Goal: Book appointment/travel/reservation

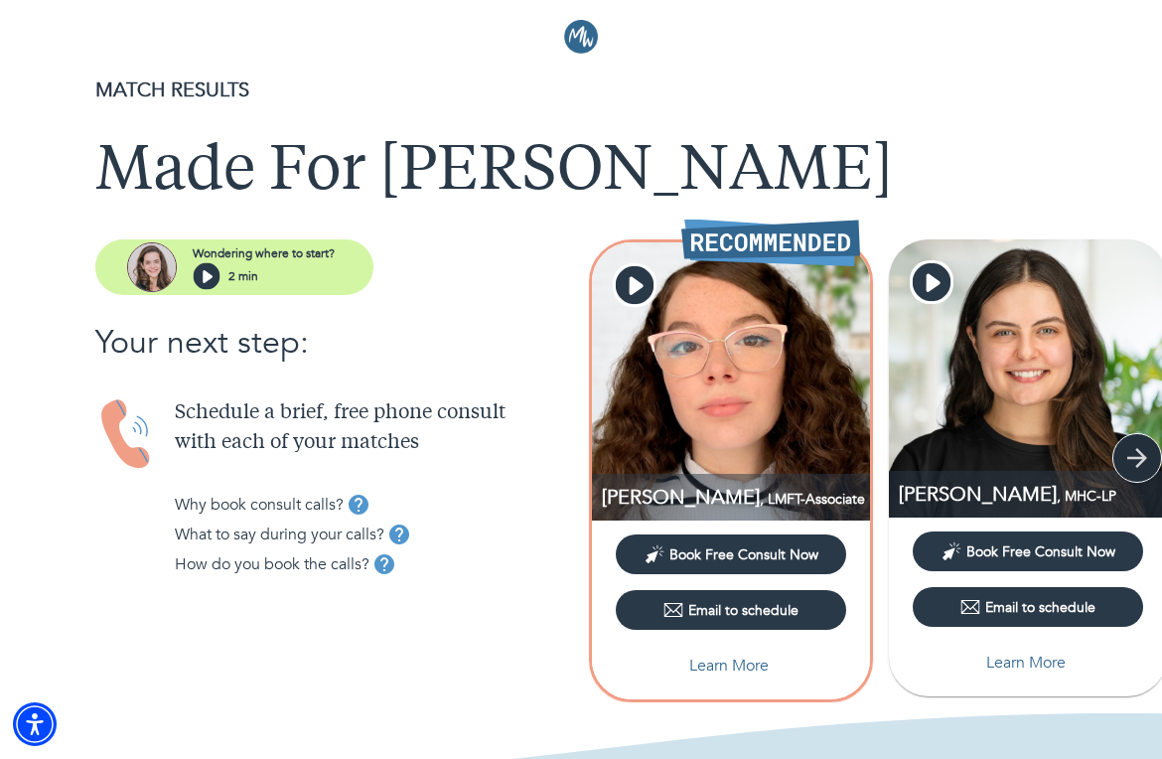
click at [979, 453] on icon "button" at bounding box center [1137, 458] width 20 height 20
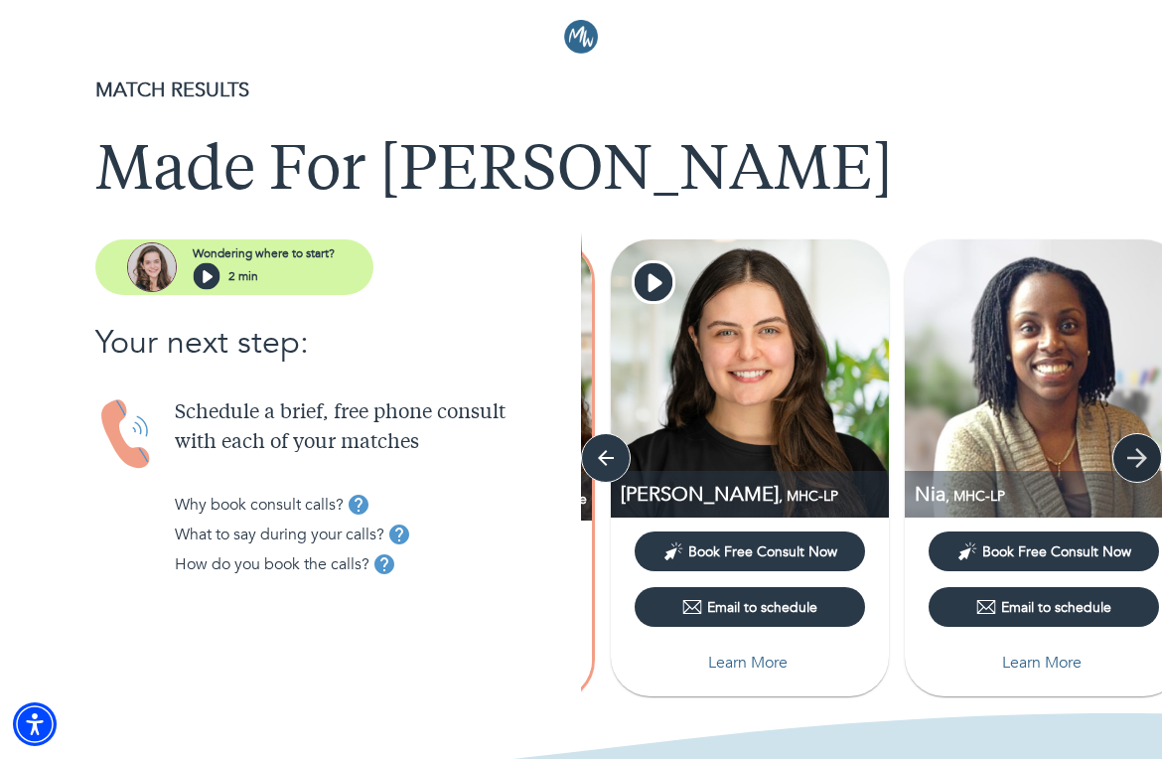
click at [979, 453] on icon "button" at bounding box center [1137, 458] width 20 height 20
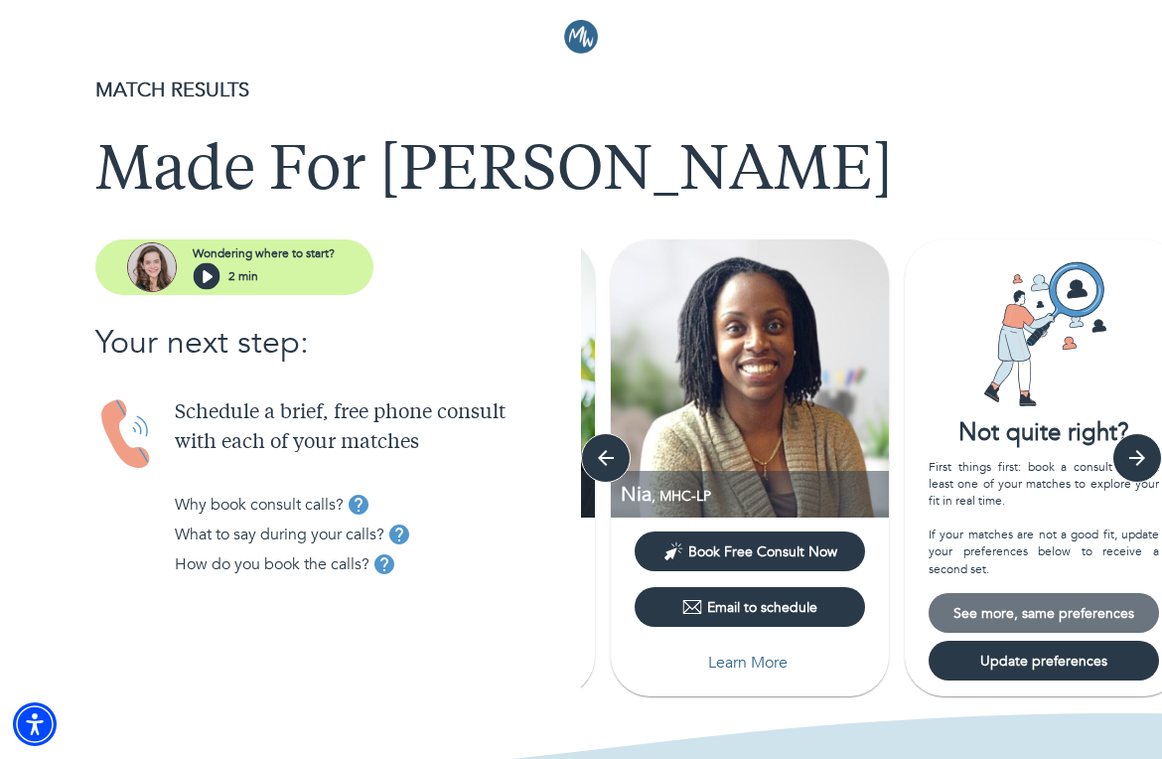
click at [979, 624] on button "See more, same preferences" at bounding box center [1044, 613] width 230 height 40
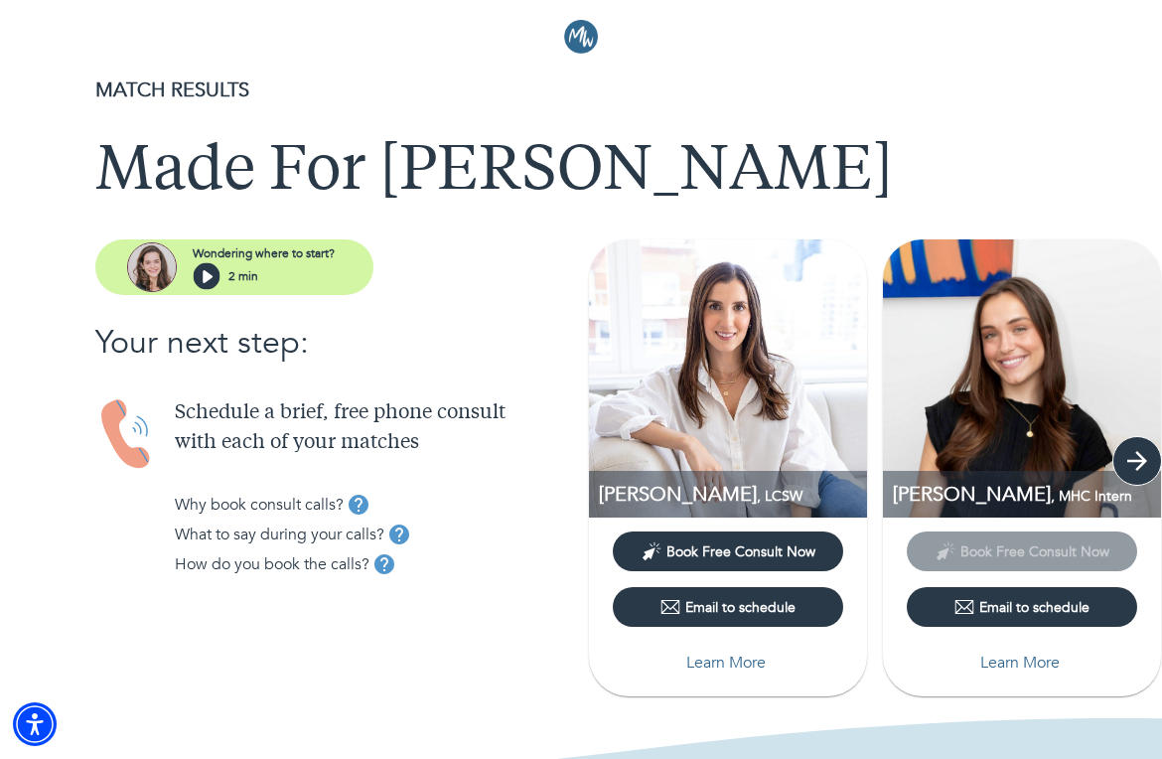
click at [979, 465] on icon "button" at bounding box center [1137, 461] width 30 height 30
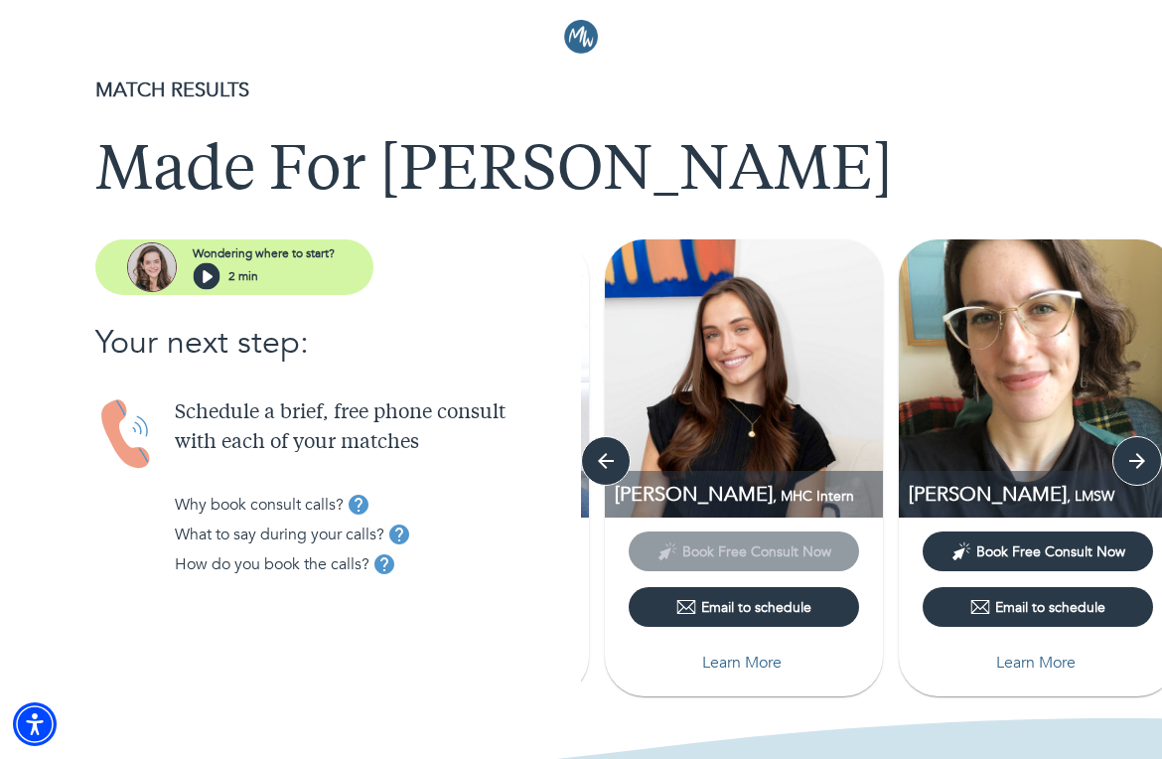
click at [711, 457] on img at bounding box center [744, 378] width 278 height 278
click at [719, 484] on p "[PERSON_NAME] , MHC Intern" at bounding box center [749, 494] width 268 height 27
click at [725, 660] on p "Learn More" at bounding box center [741, 663] width 79 height 24
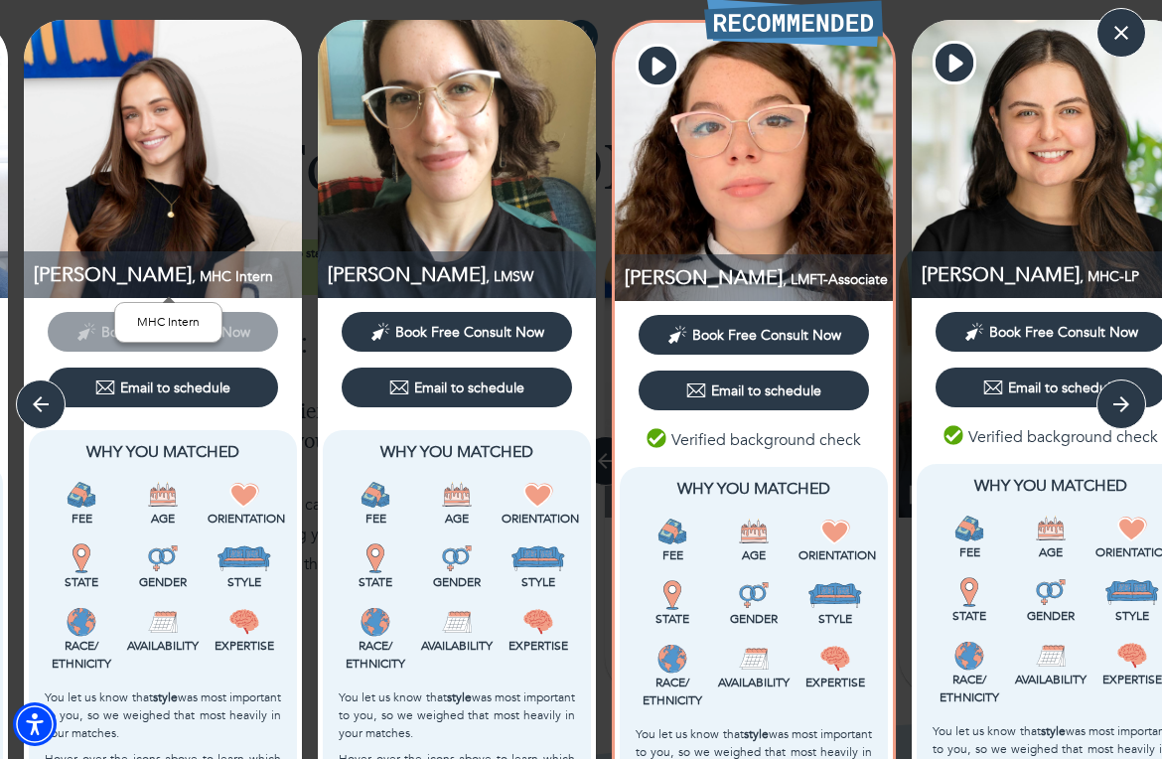
click at [120, 285] on p "[PERSON_NAME] , MHC Intern" at bounding box center [168, 274] width 268 height 27
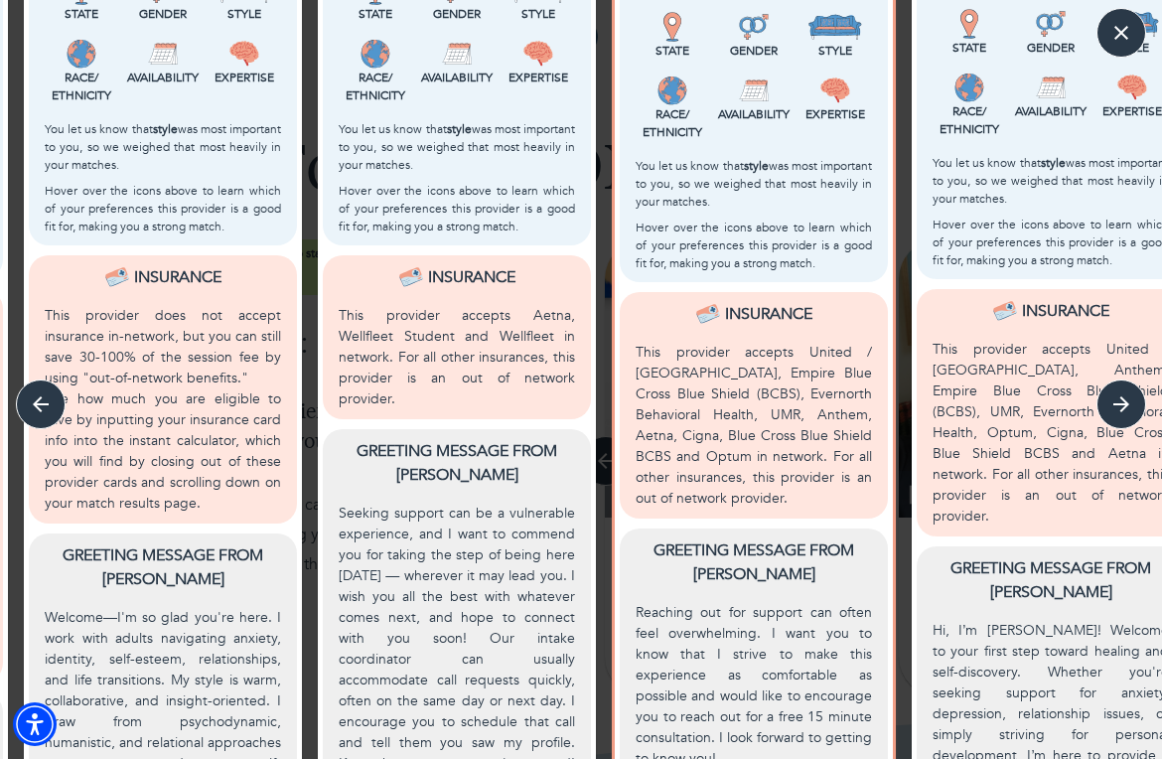
scroll to position [734, 0]
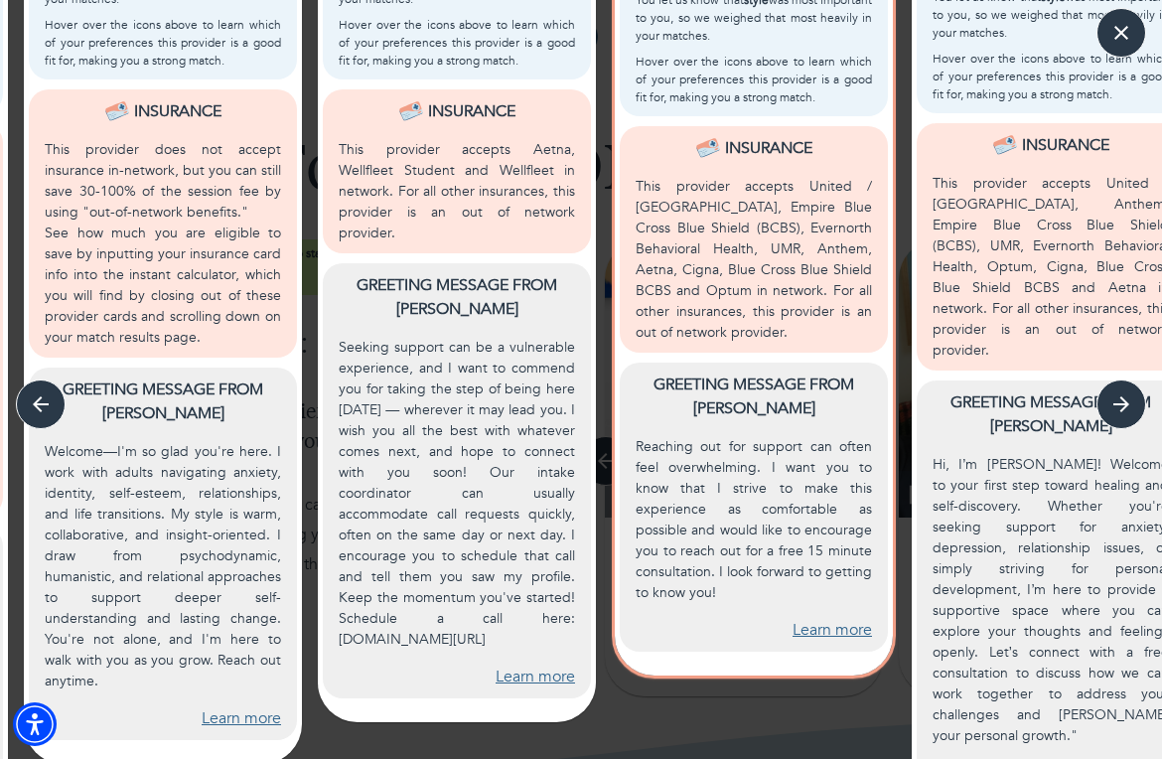
click at [223, 707] on link "Learn more" at bounding box center [241, 718] width 79 height 23
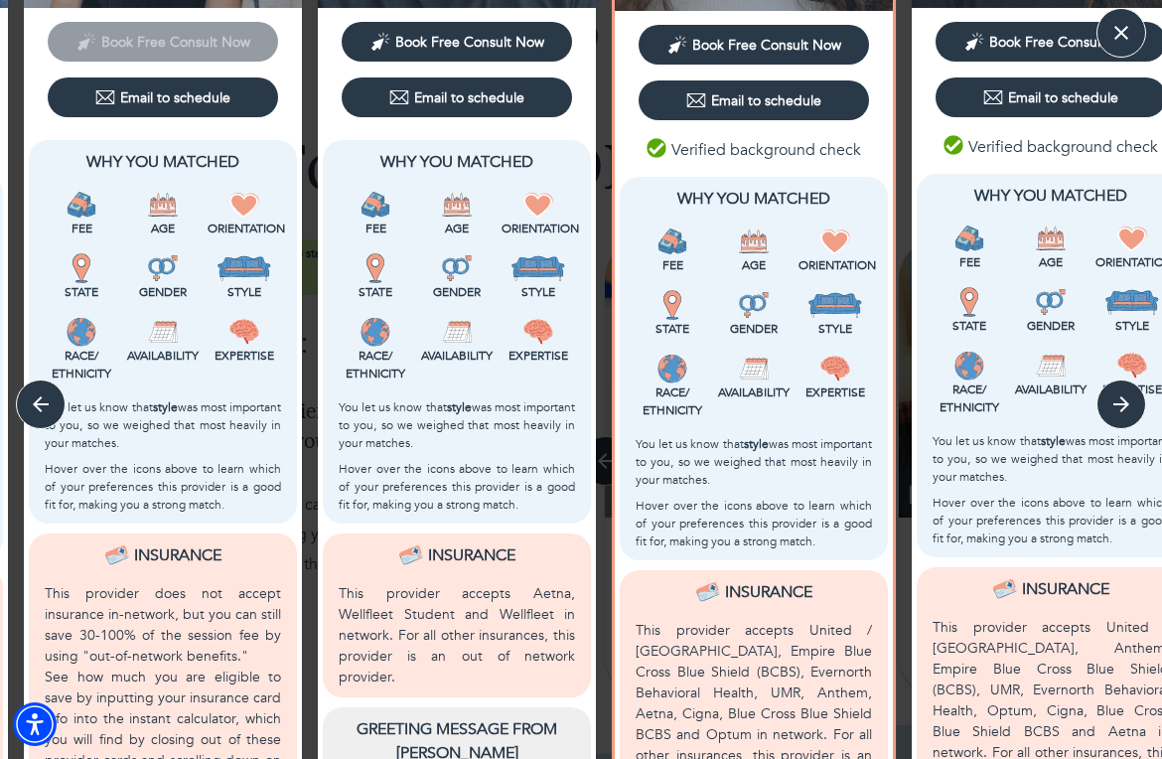
scroll to position [0, 0]
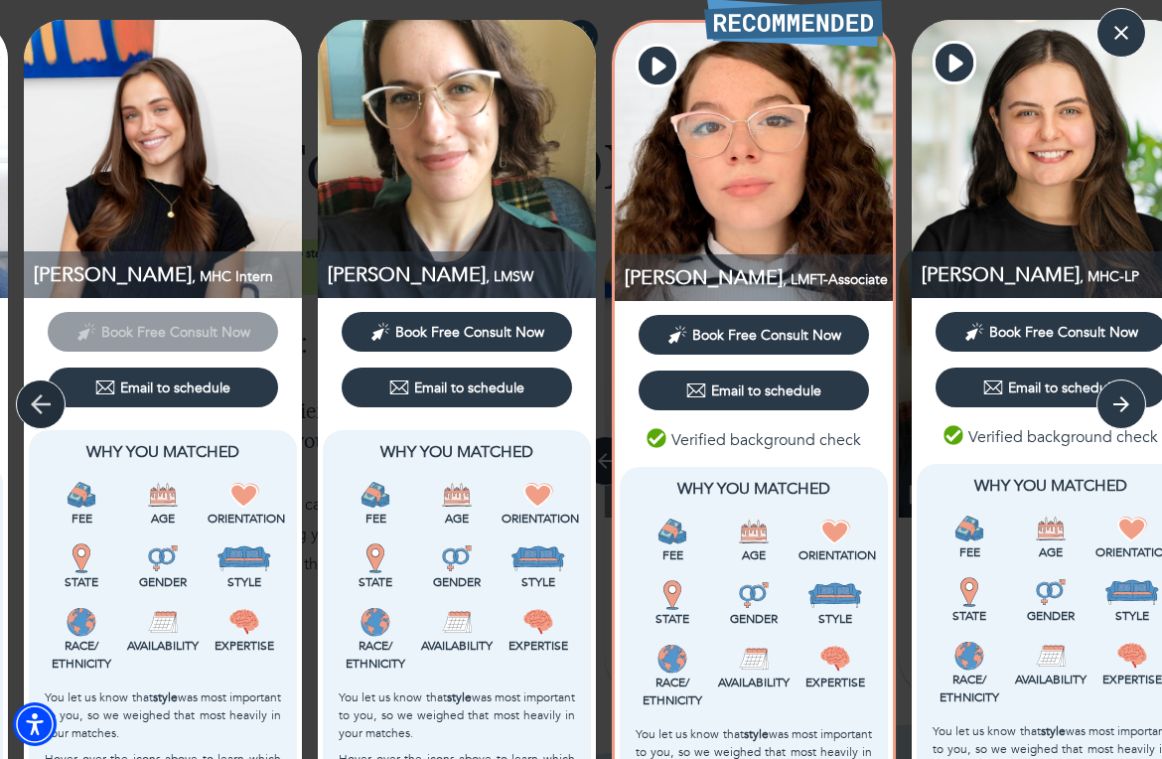
click at [39, 409] on icon "button" at bounding box center [41, 404] width 20 height 20
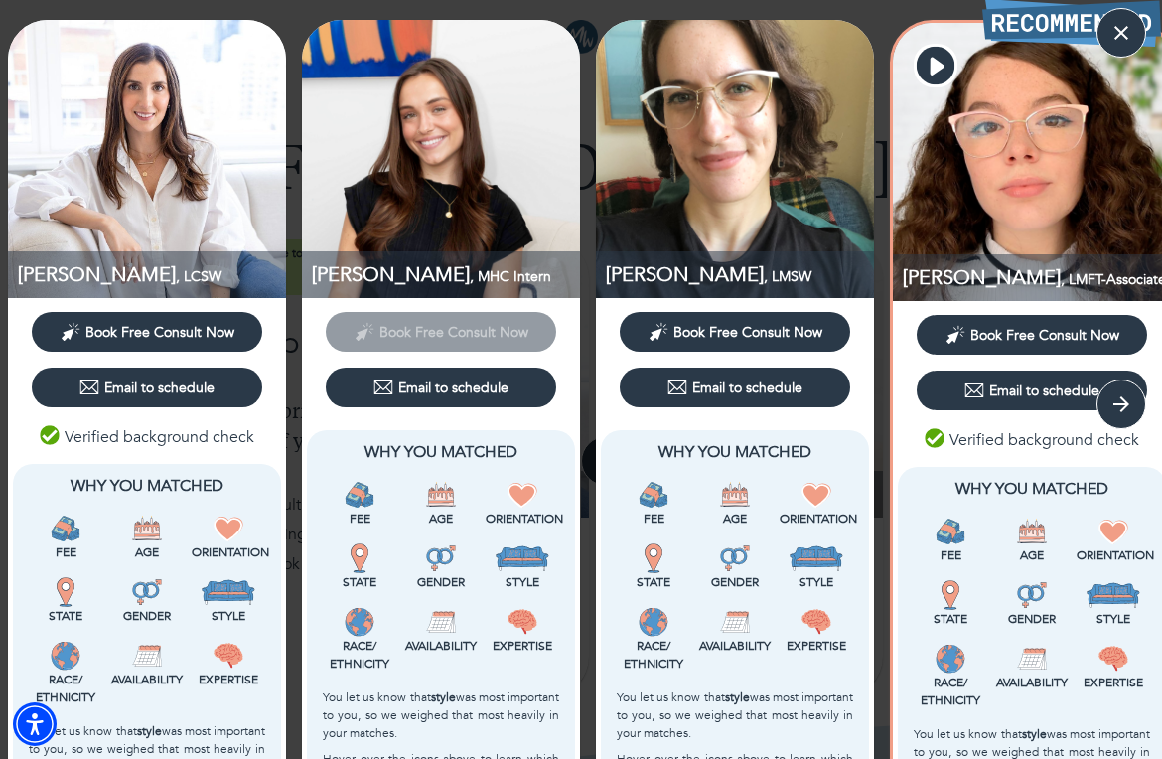
click at [39, 409] on div "Email to schedule" at bounding box center [147, 388] width 246 height 56
click at [979, 44] on icon "button" at bounding box center [1122, 33] width 30 height 30
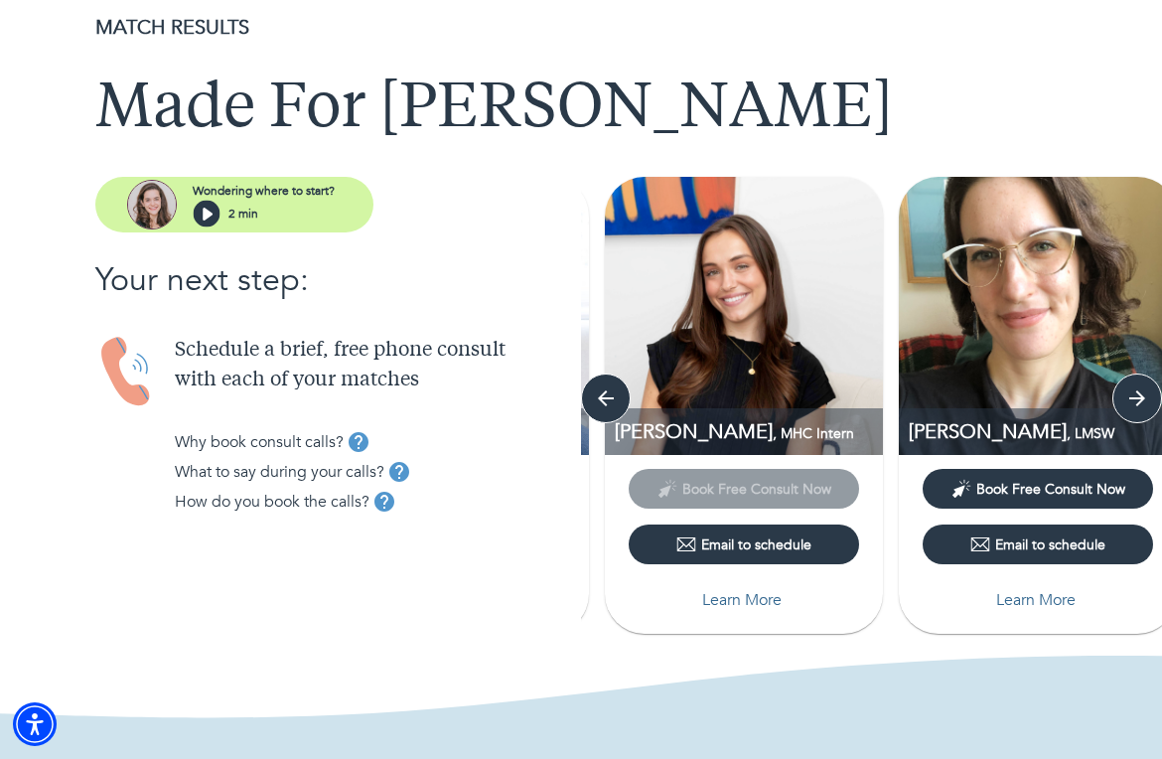
scroll to position [49, 0]
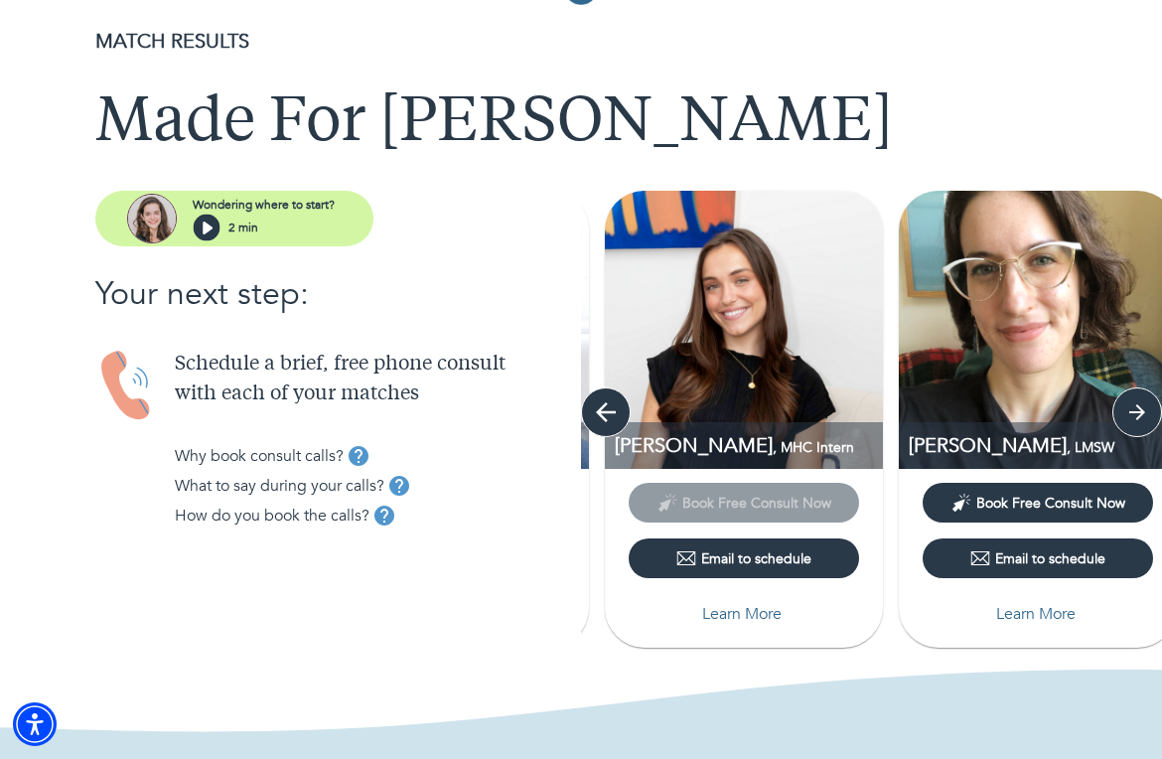
click at [610, 416] on icon "button" at bounding box center [606, 412] width 30 height 30
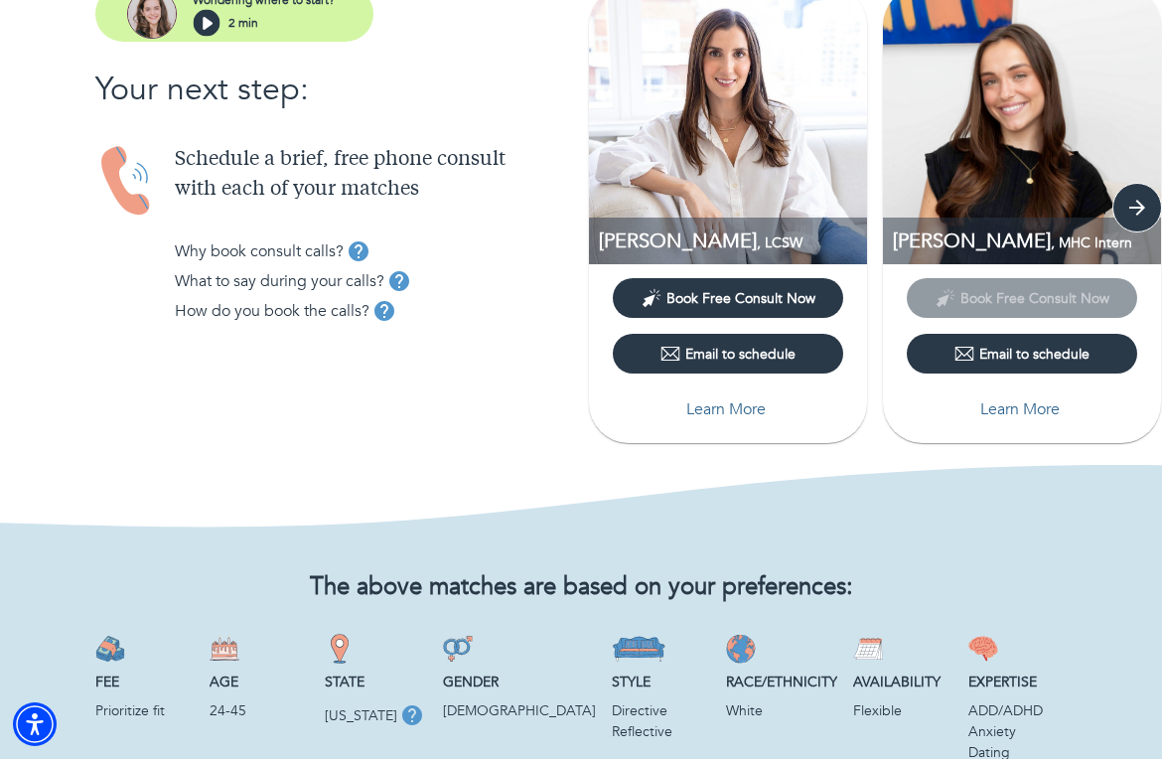
scroll to position [257, 0]
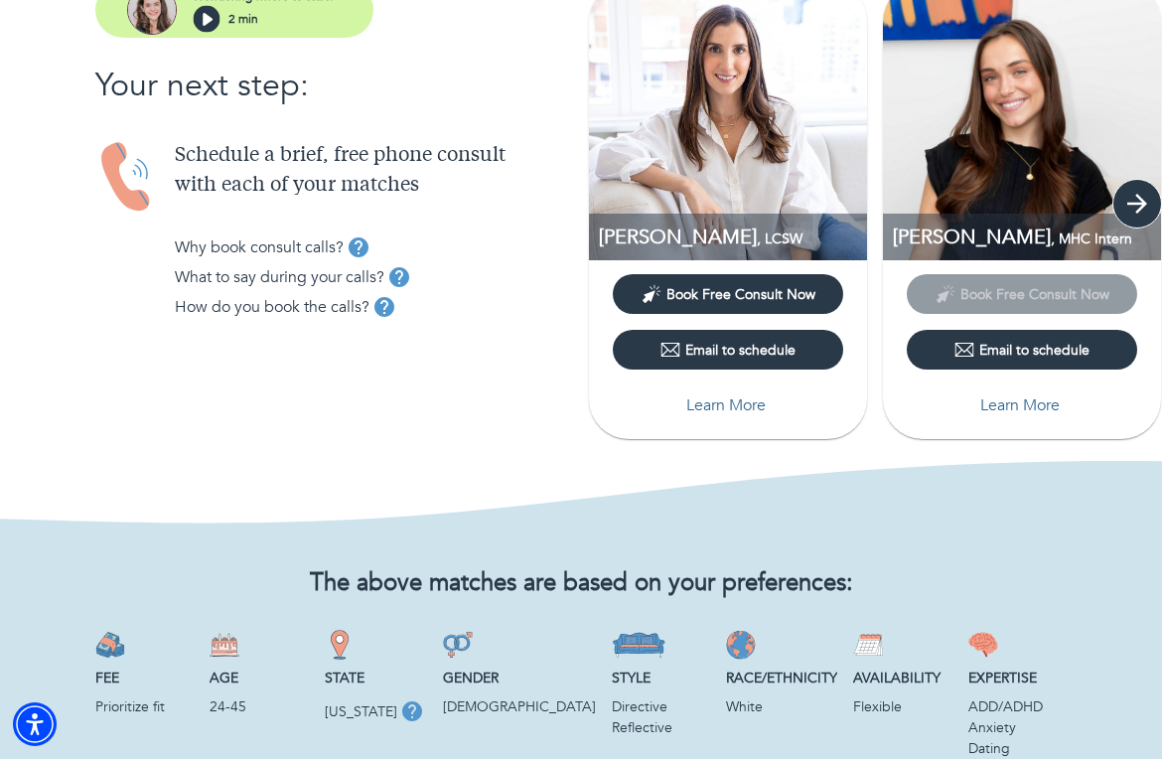
click at [979, 189] on icon "button" at bounding box center [1137, 204] width 30 height 30
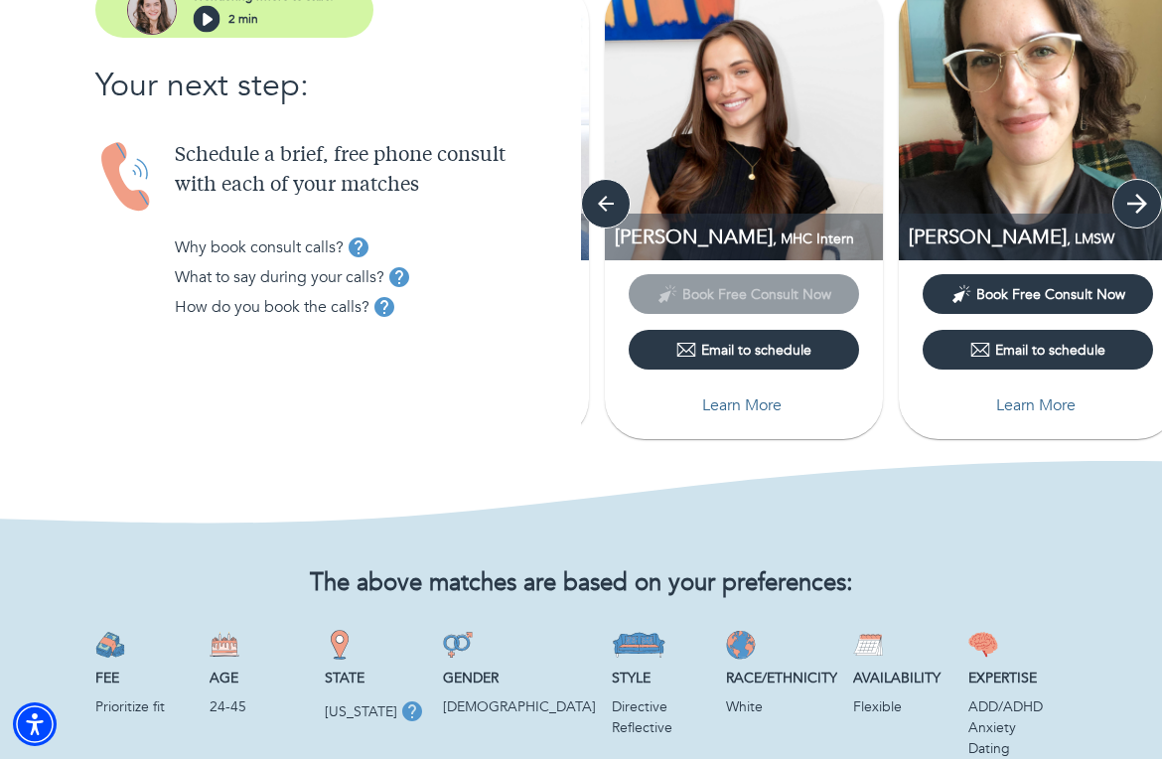
click at [979, 189] on icon "button" at bounding box center [1137, 204] width 30 height 30
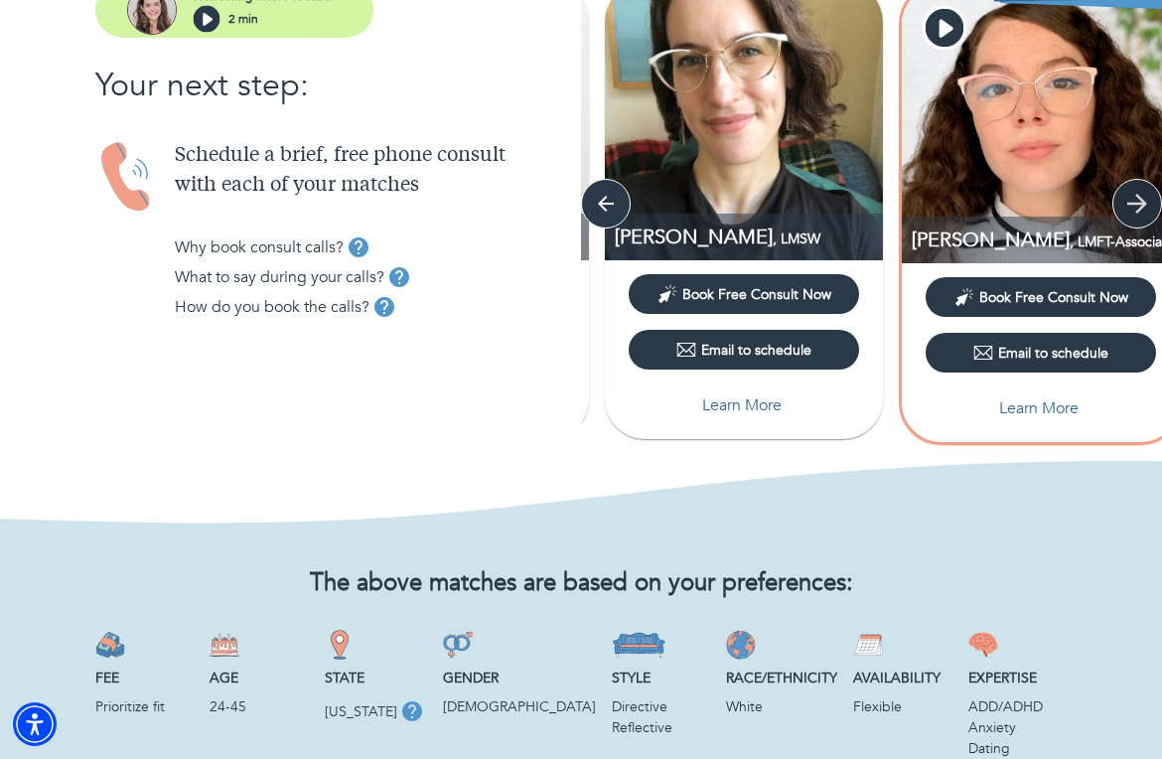
click at [979, 189] on icon "button" at bounding box center [1137, 204] width 30 height 30
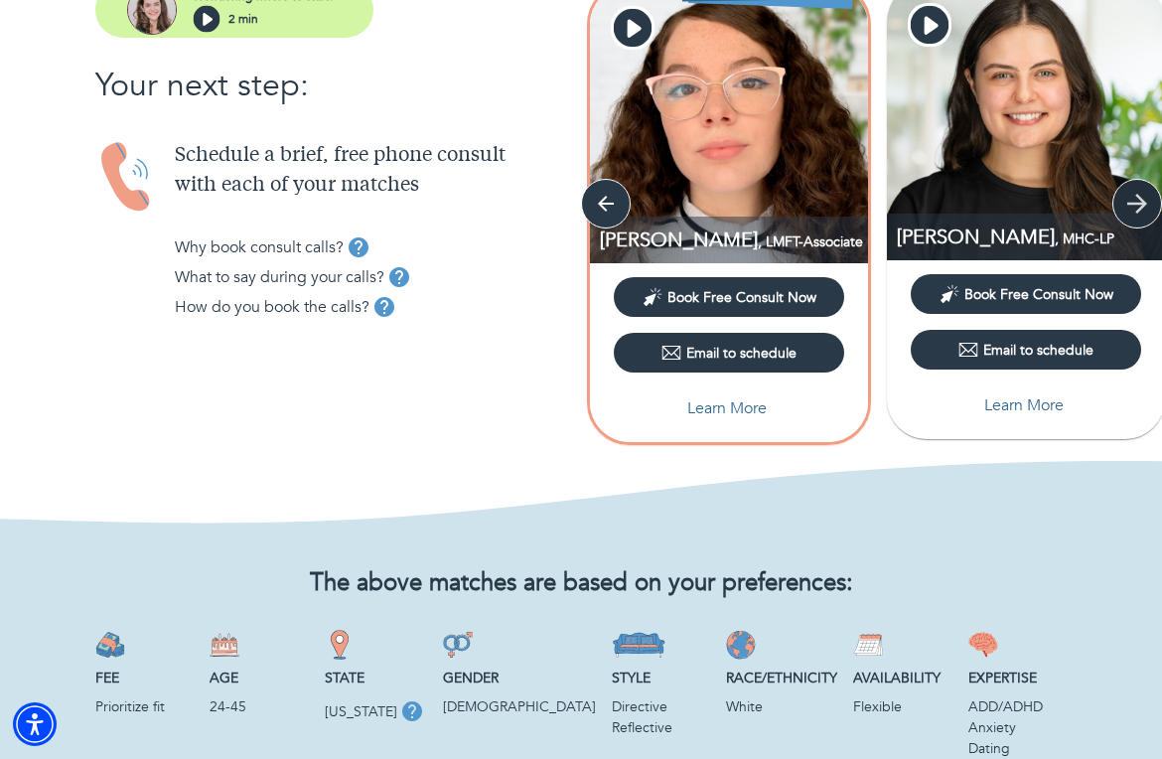
click at [979, 189] on icon "button" at bounding box center [1137, 204] width 30 height 30
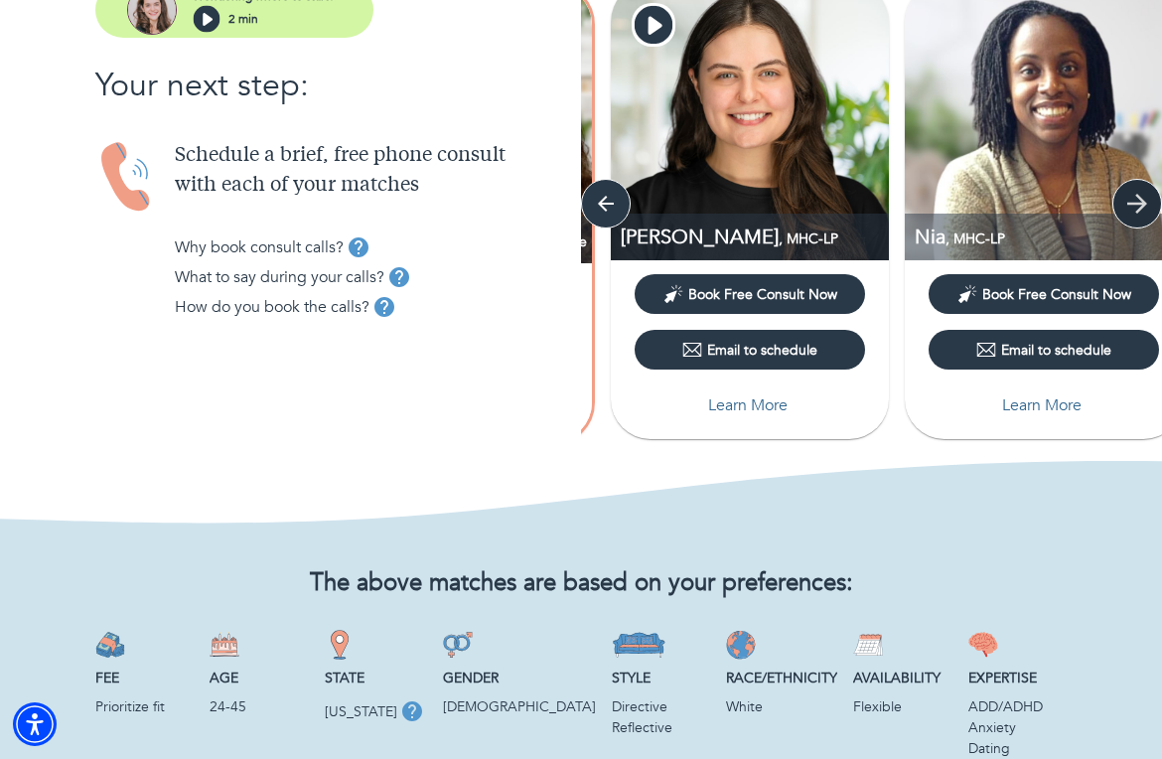
click at [979, 189] on icon "button" at bounding box center [1137, 204] width 30 height 30
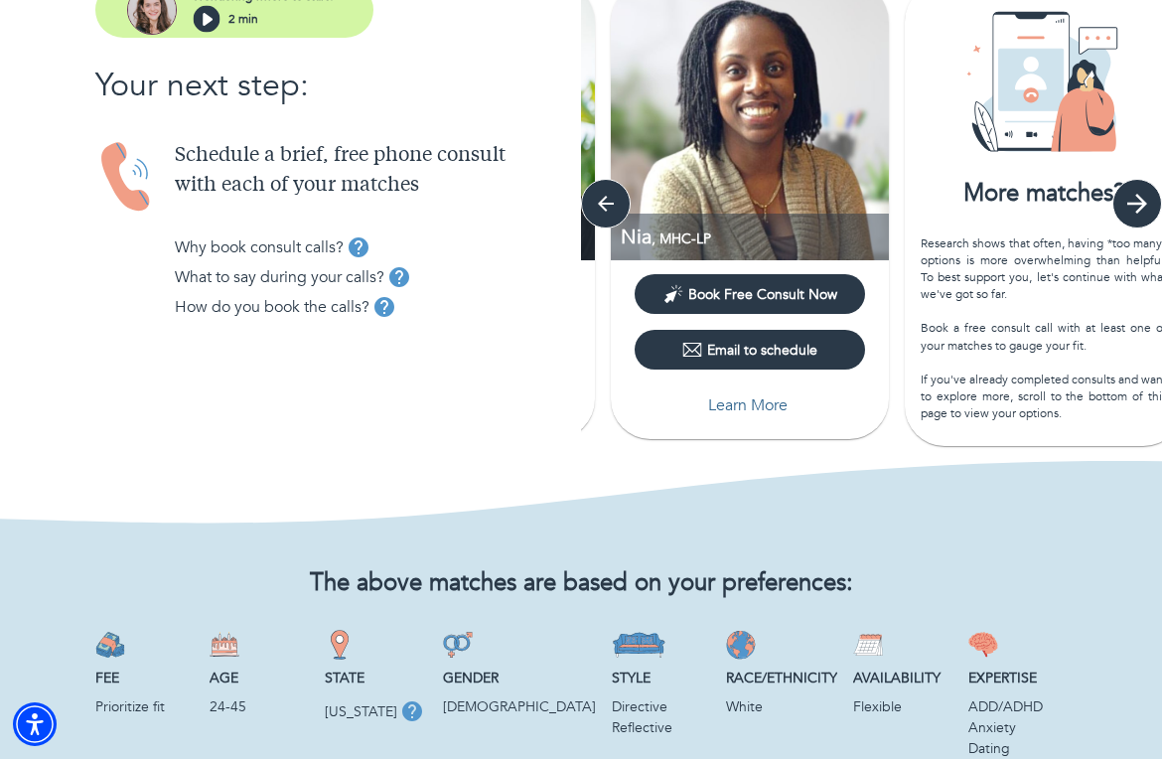
click at [979, 189] on icon "button" at bounding box center [1137, 204] width 30 height 30
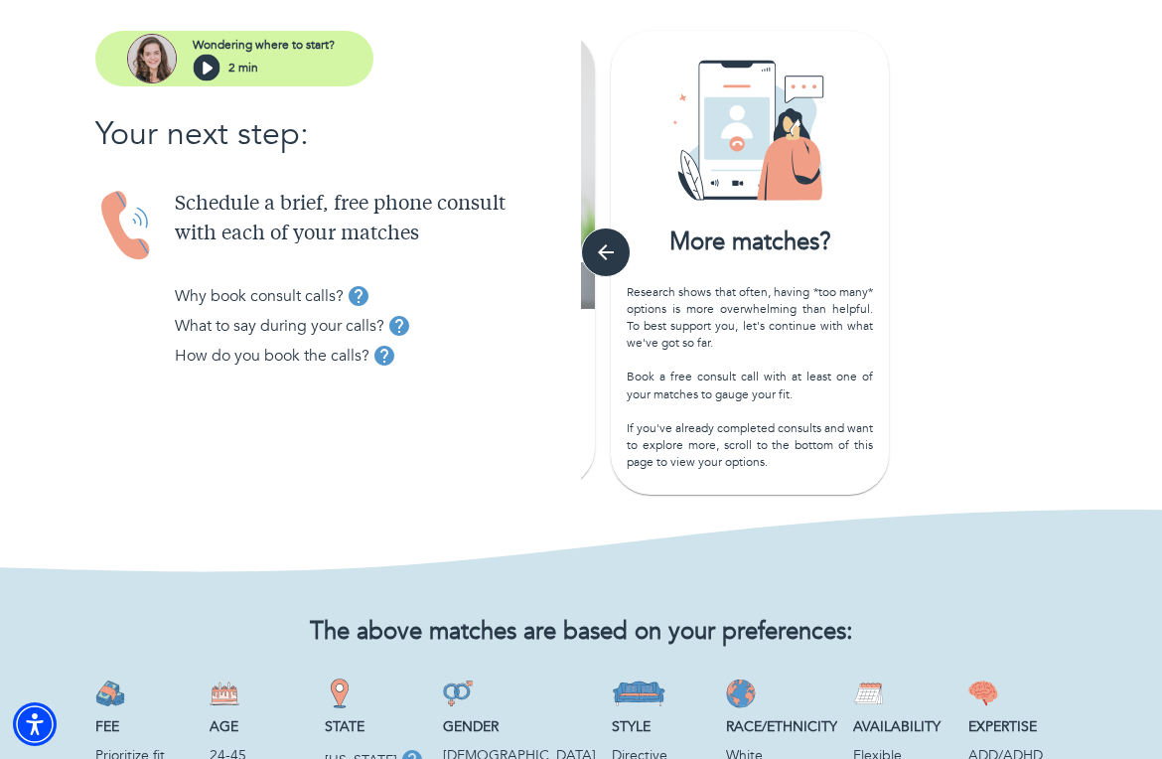
scroll to position [199, 0]
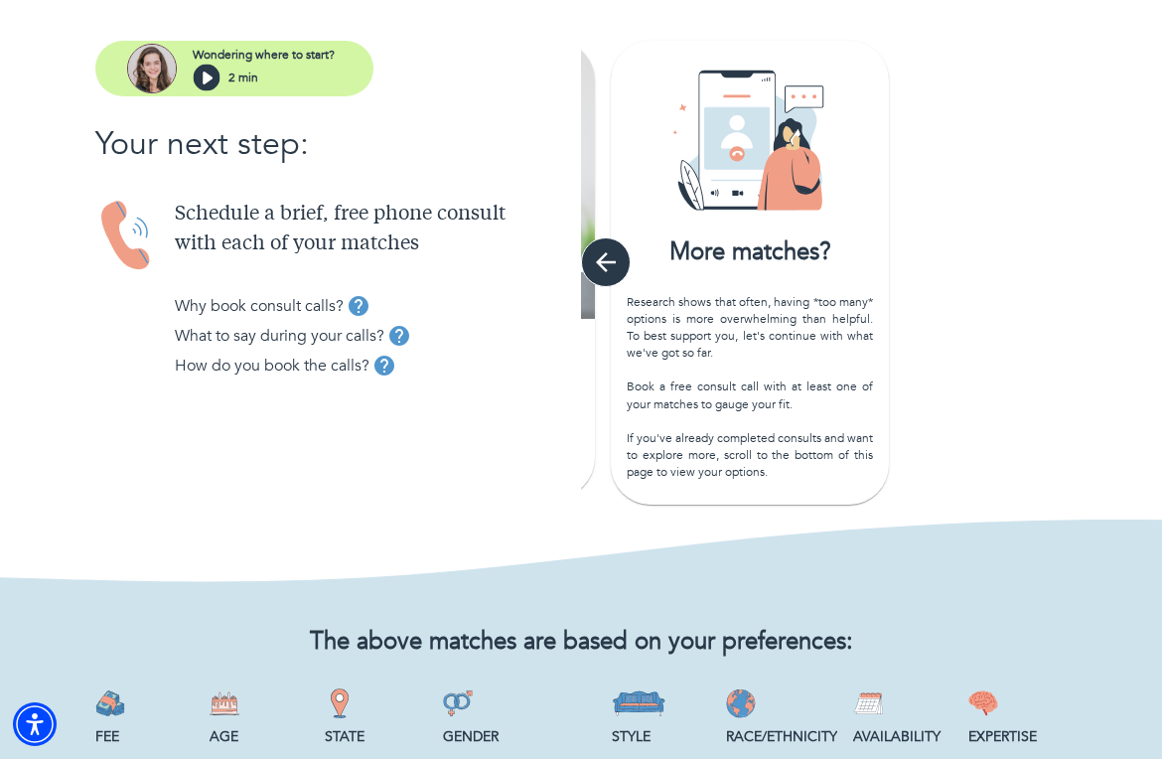
click at [611, 268] on icon "button" at bounding box center [606, 262] width 30 height 30
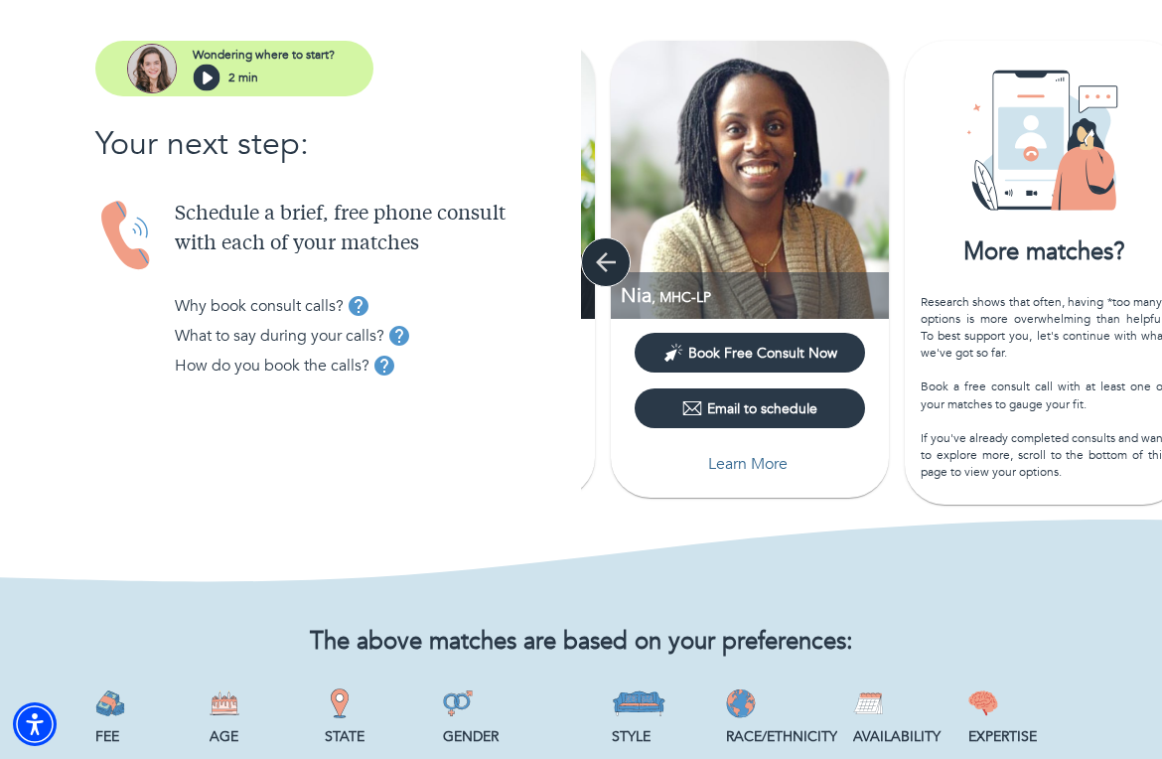
click at [611, 268] on icon "button" at bounding box center [606, 262] width 30 height 30
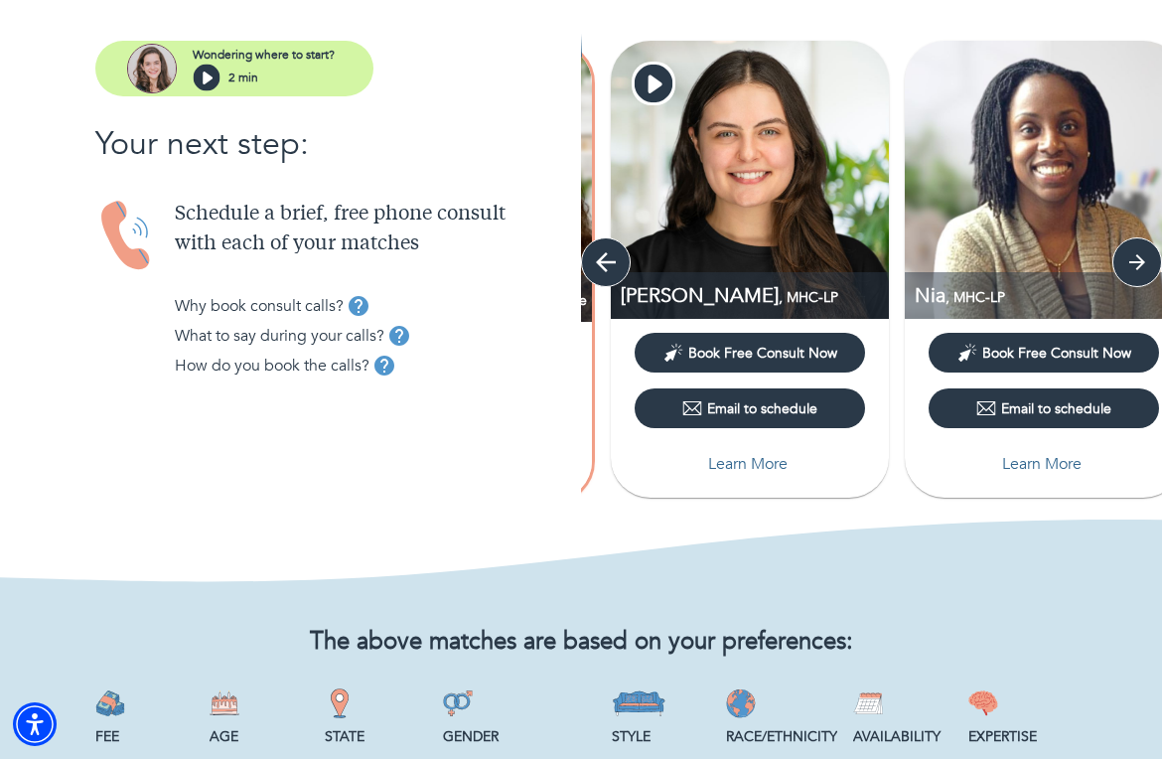
click at [611, 268] on icon "button" at bounding box center [606, 262] width 30 height 30
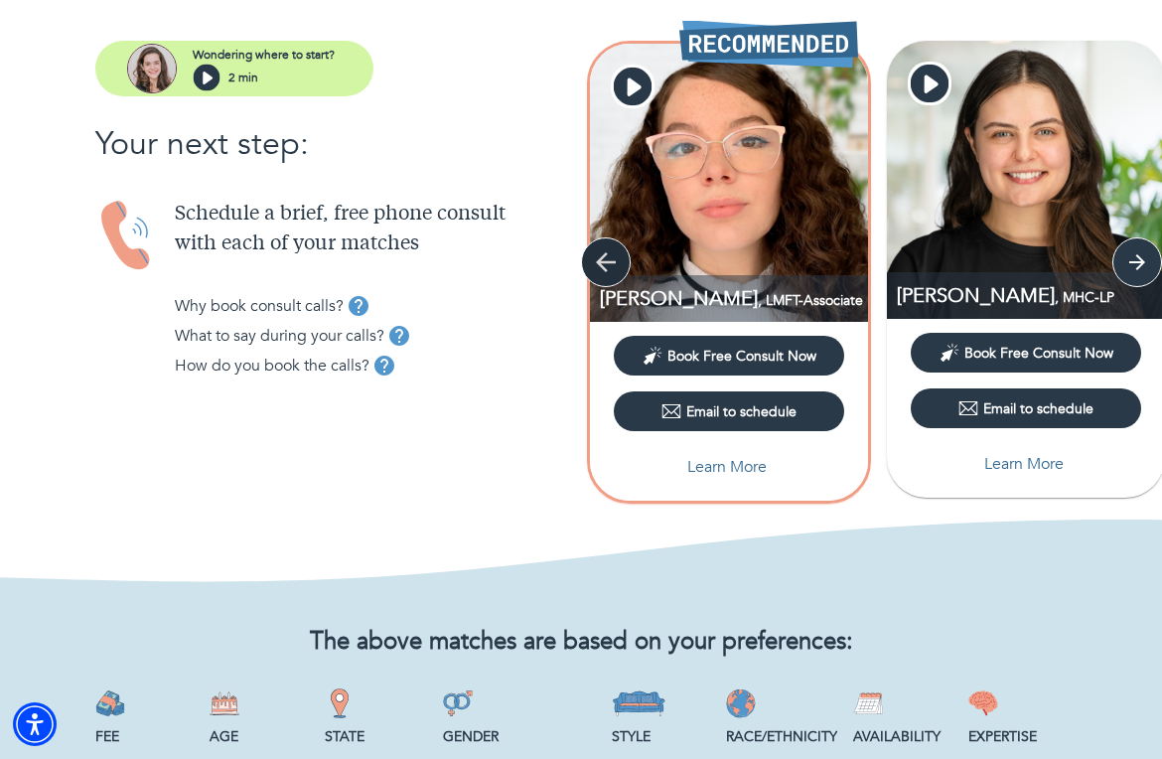
click at [611, 268] on icon "button" at bounding box center [606, 262] width 30 height 30
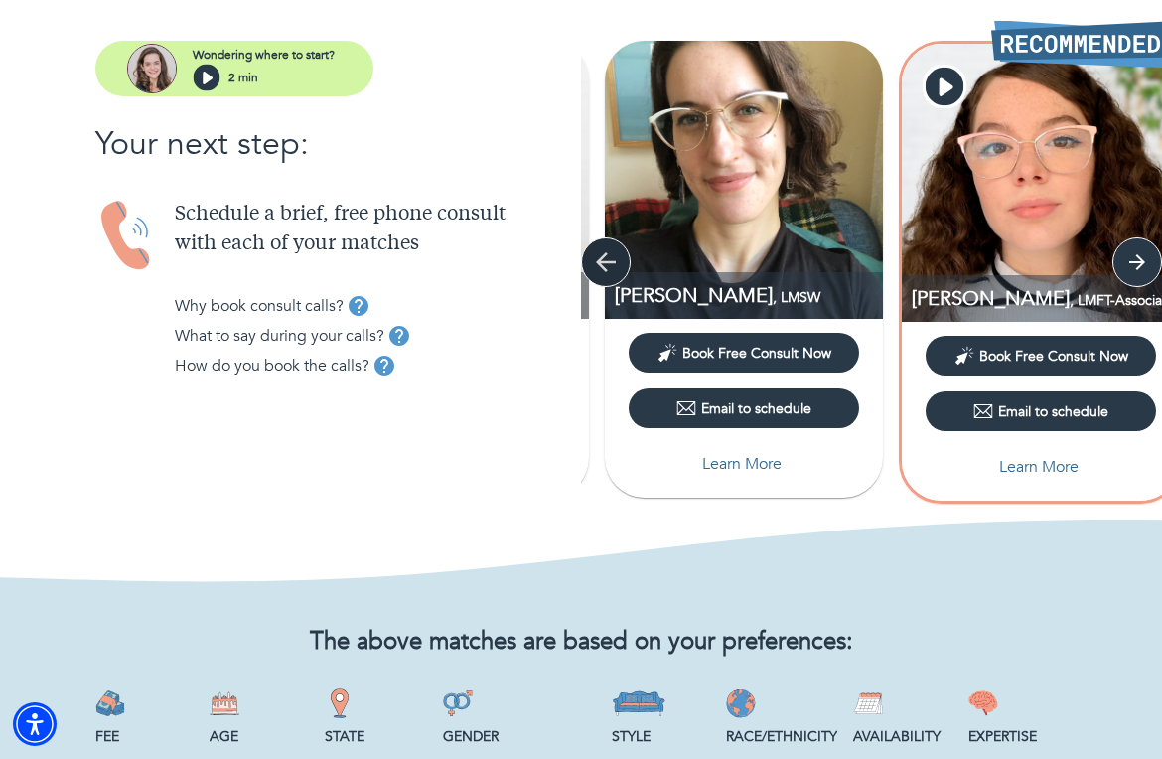
click at [611, 268] on icon "button" at bounding box center [606, 262] width 30 height 30
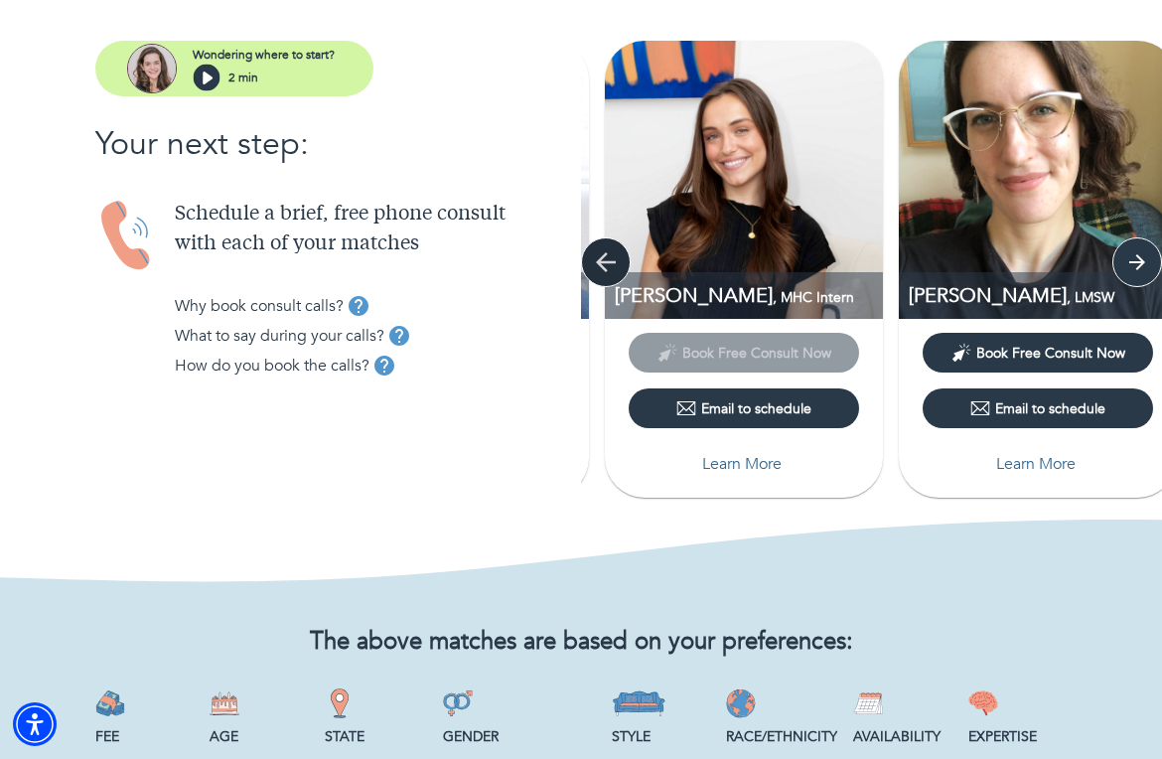
click at [609, 270] on icon "button" at bounding box center [606, 262] width 30 height 30
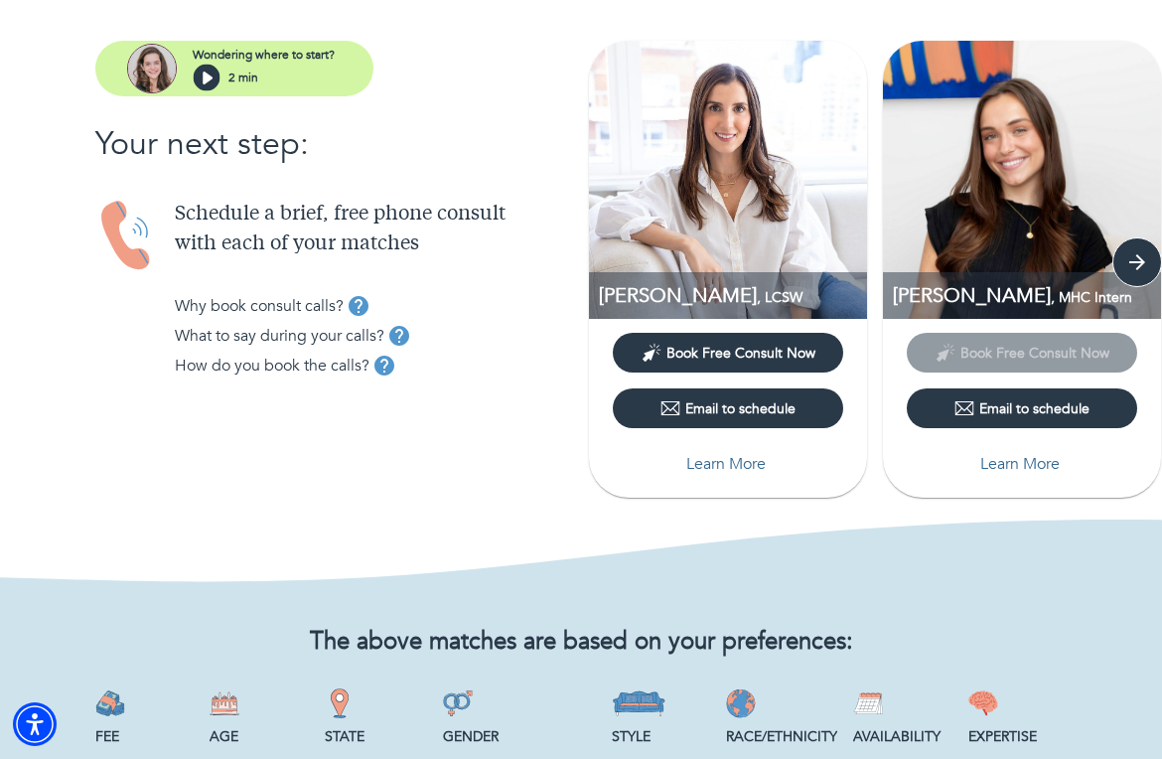
click at [603, 278] on div "[PERSON_NAME] , LCSW" at bounding box center [728, 295] width 278 height 47
click at [698, 225] on img at bounding box center [728, 180] width 278 height 278
click at [706, 455] on p "Learn More" at bounding box center [725, 464] width 79 height 24
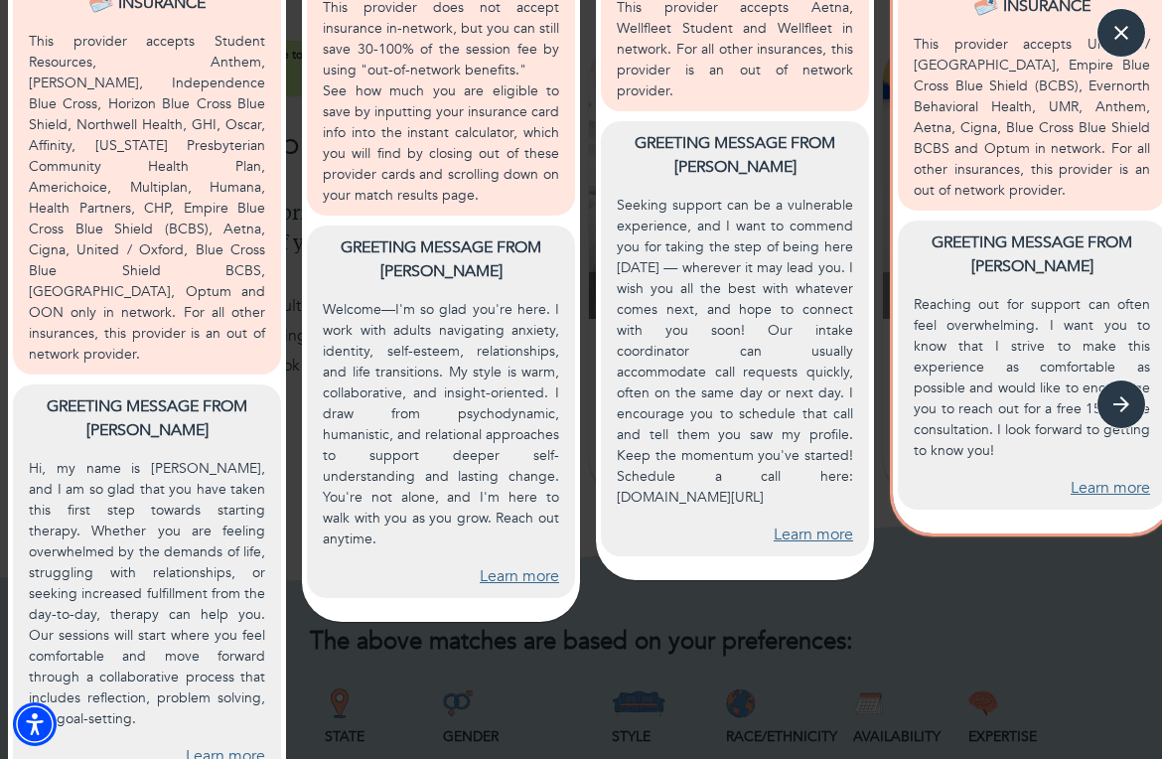
scroll to position [872, 0]
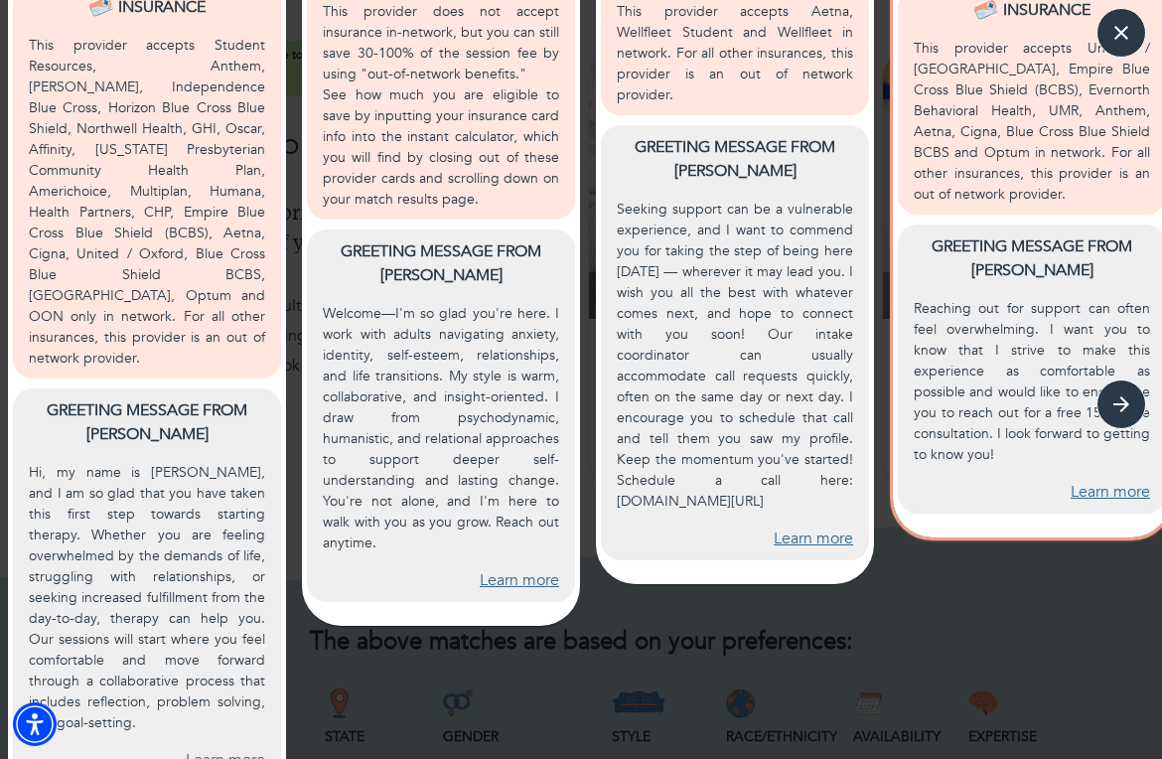
click at [248, 749] on link "Learn more" at bounding box center [225, 760] width 79 height 23
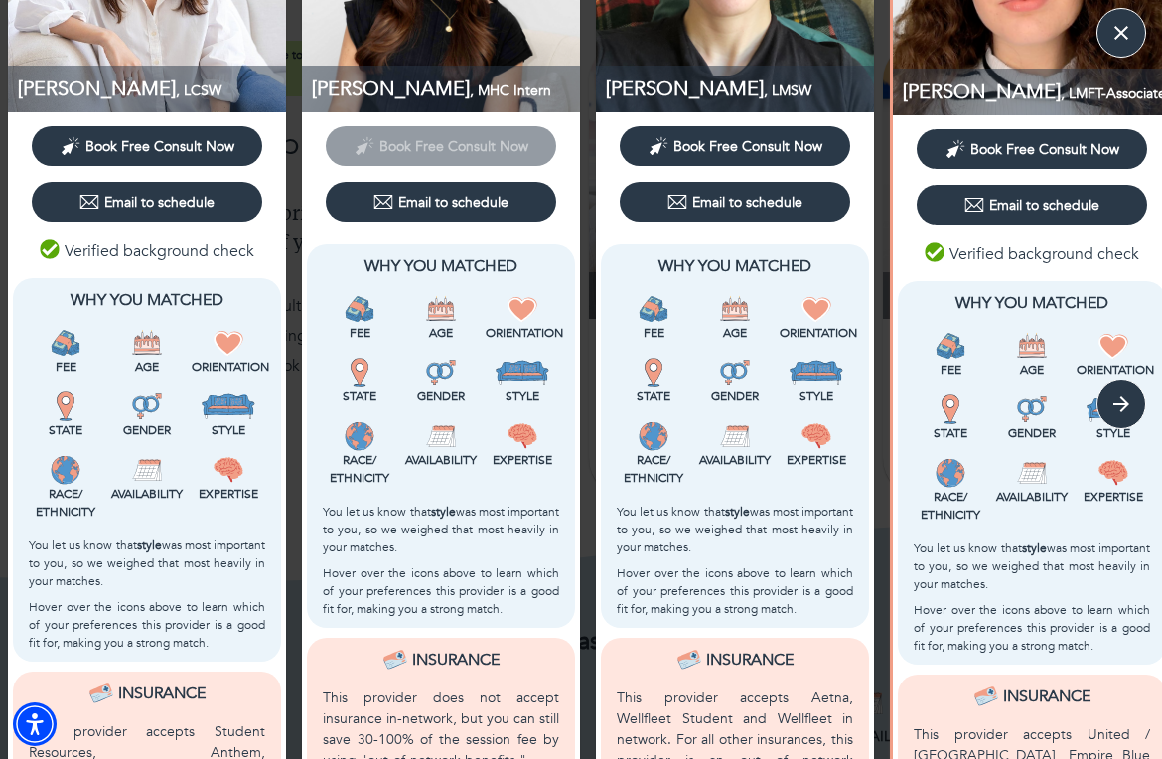
scroll to position [0, 0]
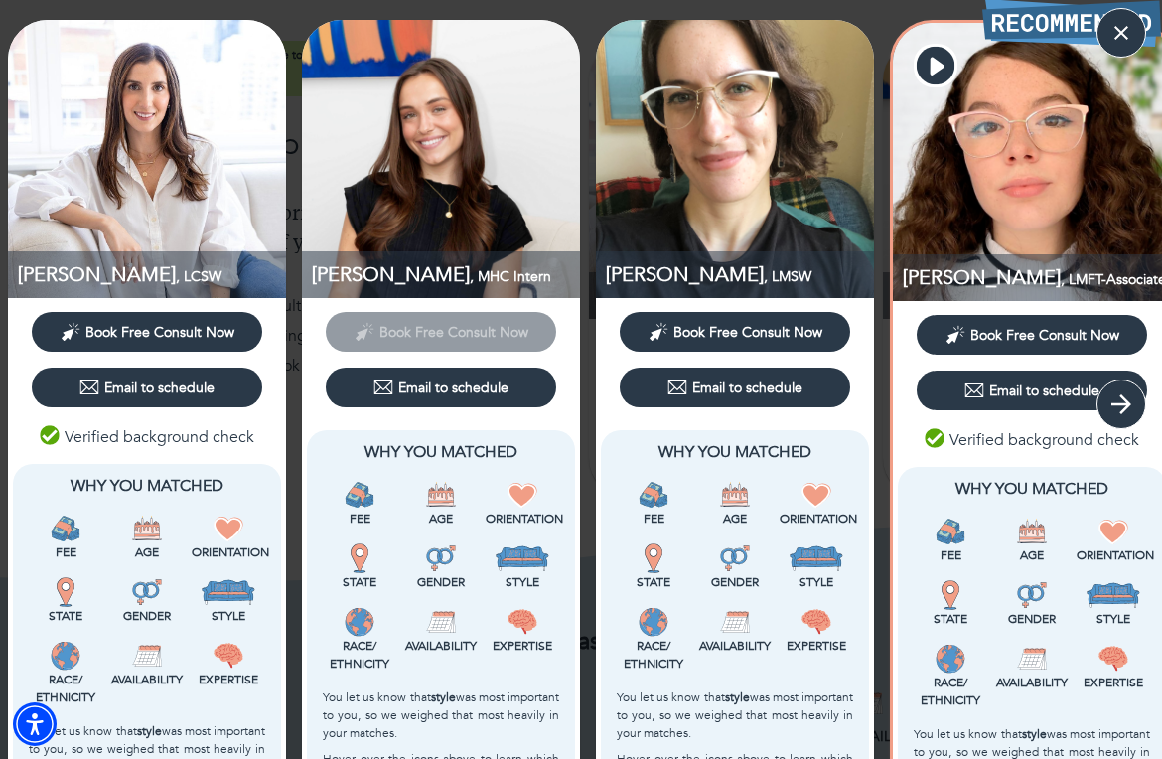
click at [979, 412] on icon "button" at bounding box center [1122, 404] width 30 height 30
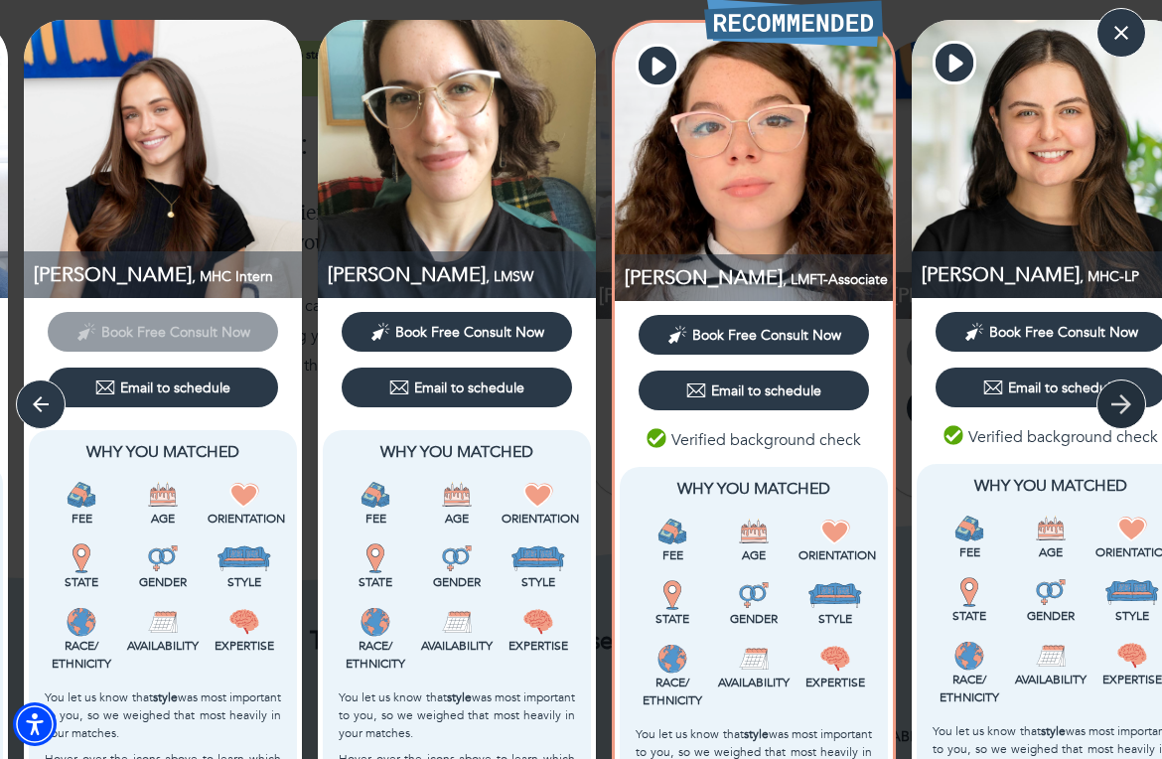
click at [979, 412] on icon "button" at bounding box center [1122, 404] width 30 height 30
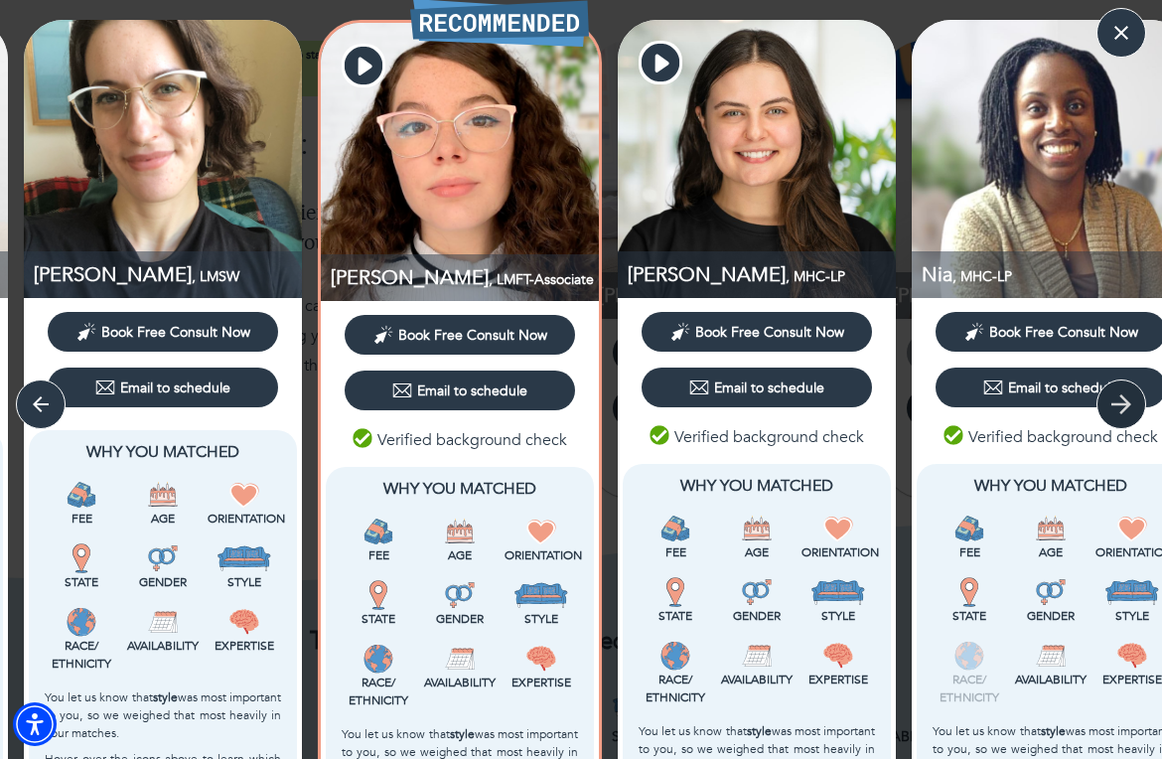
click at [979, 413] on icon "button" at bounding box center [1122, 404] width 30 height 30
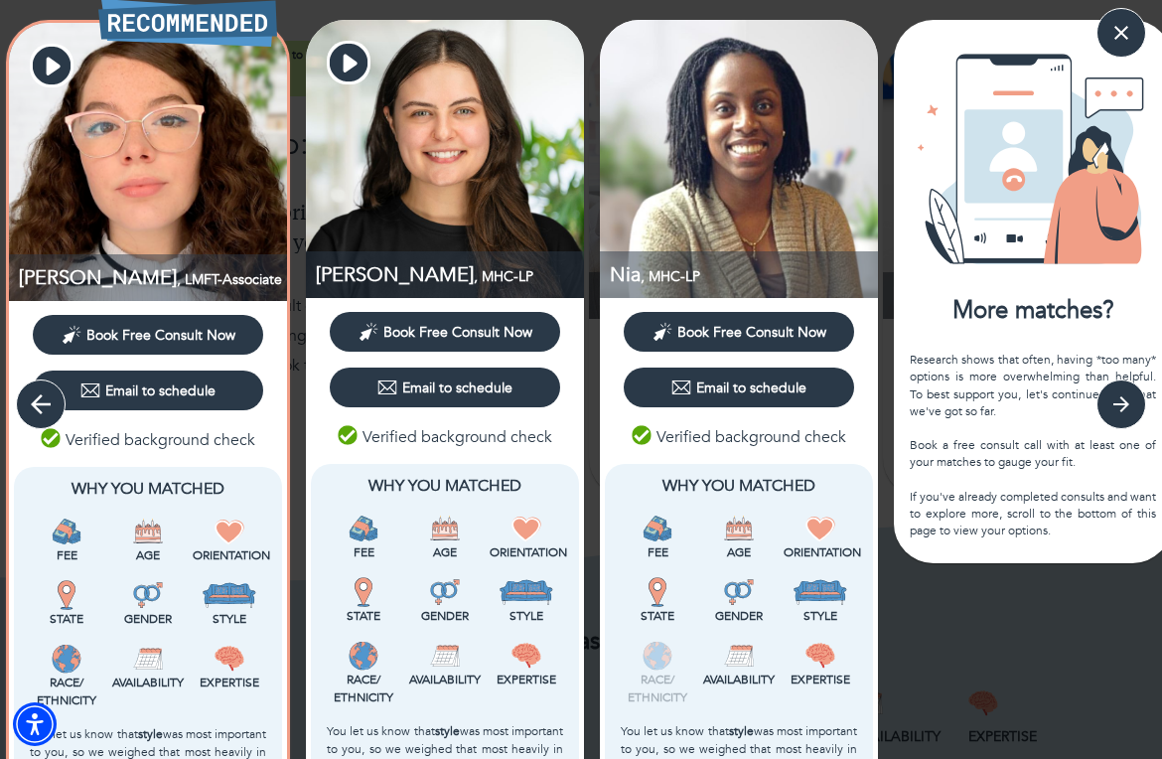
click at [29, 404] on icon "button" at bounding box center [41, 404] width 30 height 30
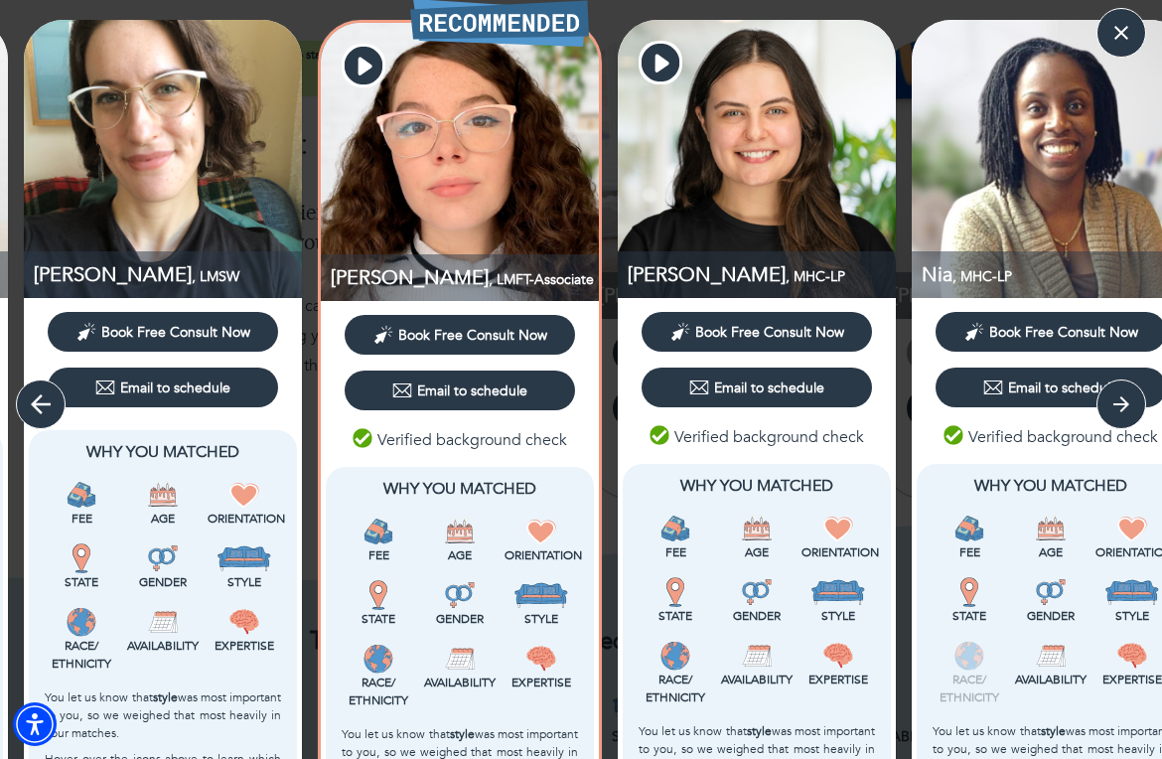
click at [31, 411] on icon "button" at bounding box center [41, 404] width 30 height 30
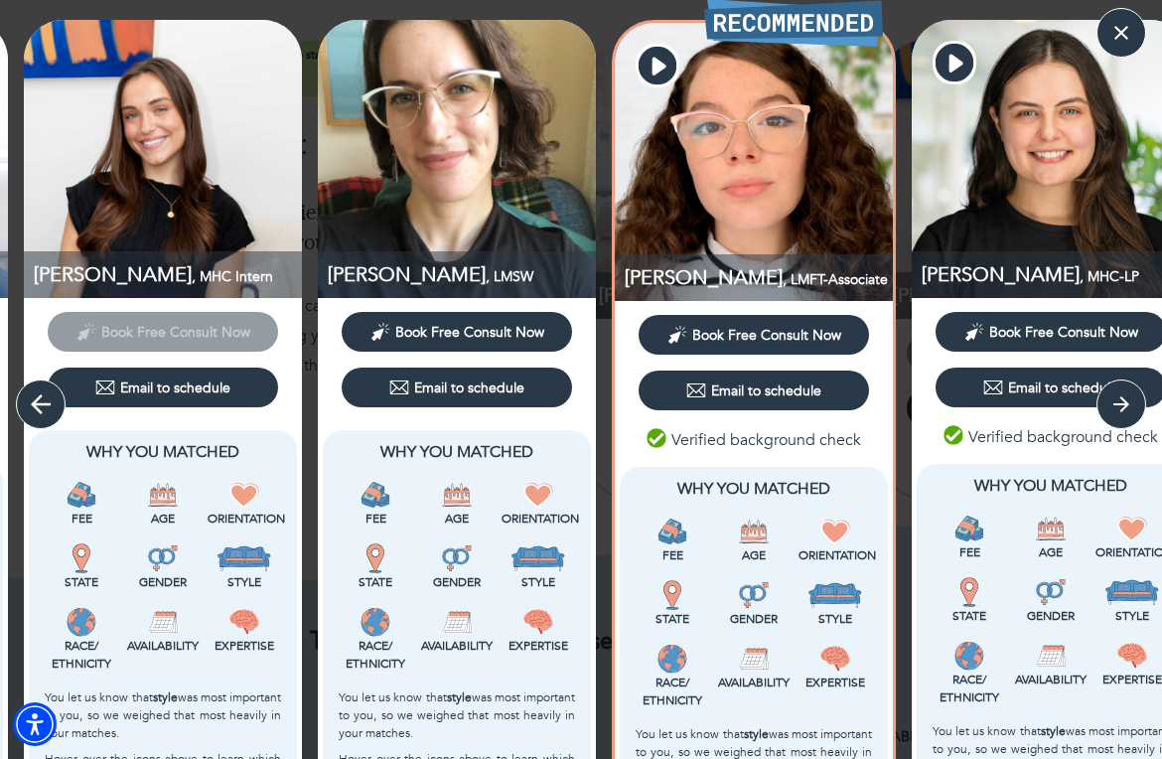
click at [32, 412] on icon "button" at bounding box center [41, 404] width 30 height 30
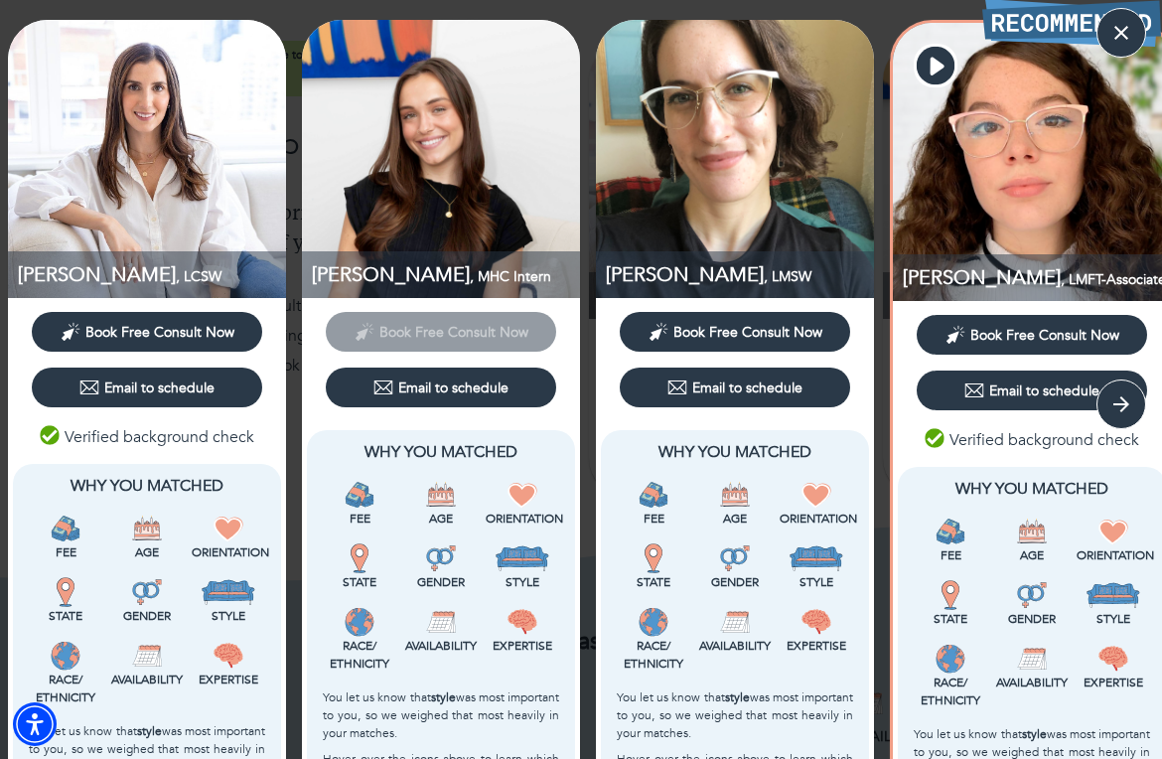
click at [32, 413] on div "Email to schedule" at bounding box center [147, 388] width 246 height 56
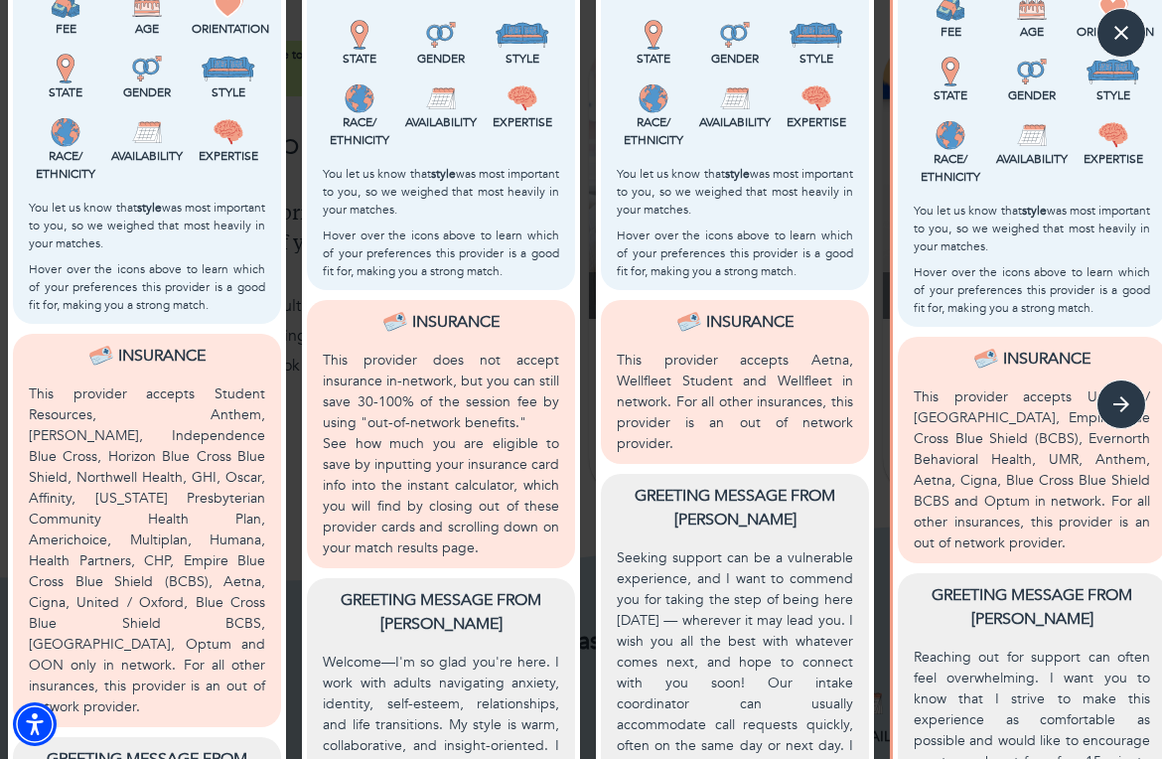
scroll to position [876, 0]
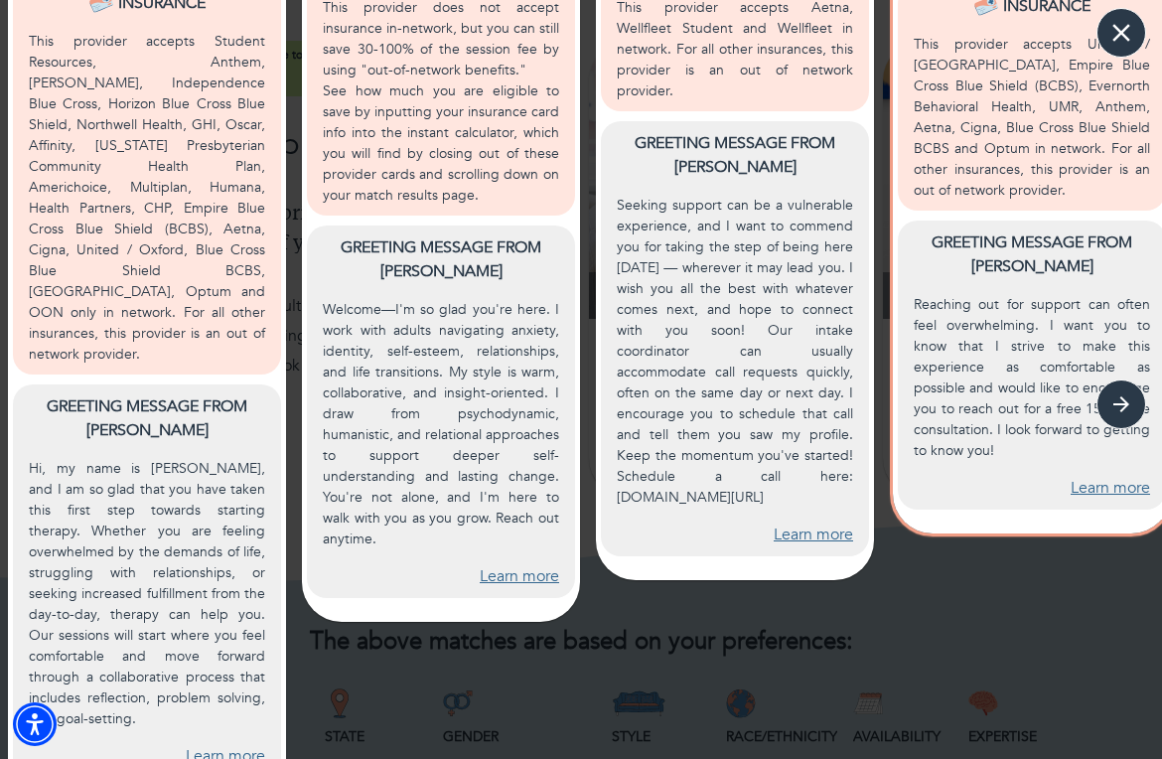
click at [979, 23] on icon "button" at bounding box center [1122, 33] width 30 height 30
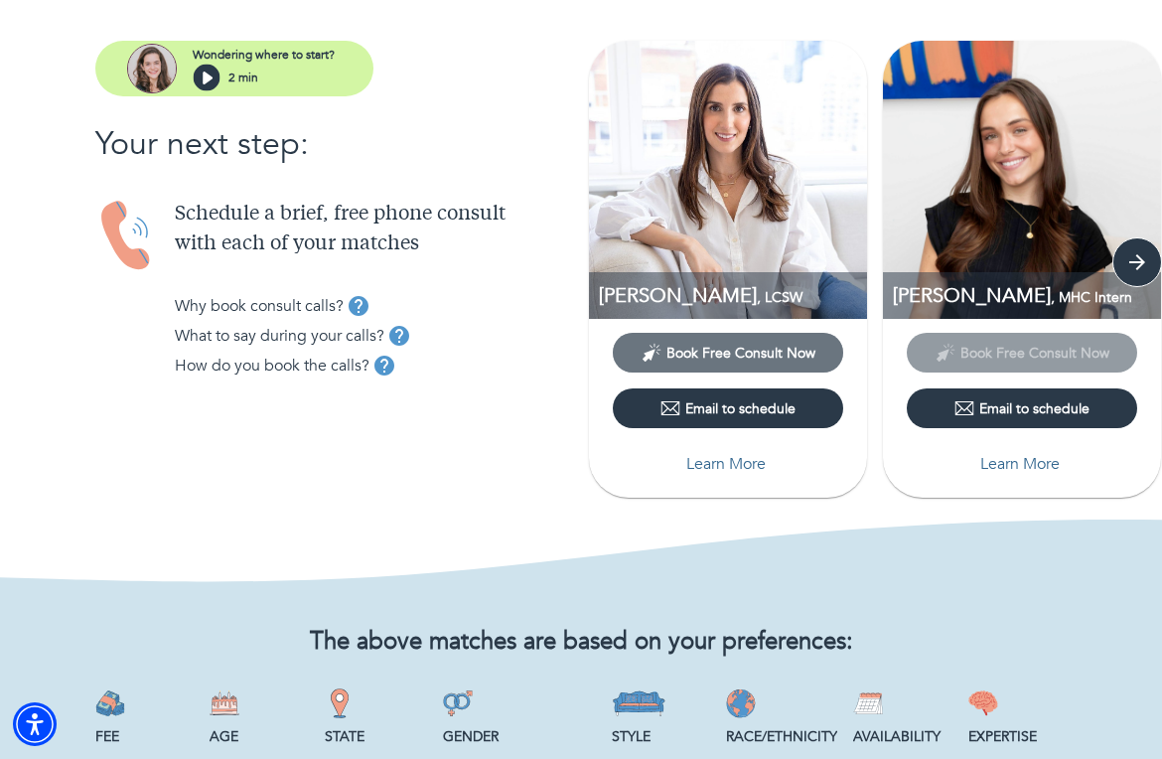
click at [786, 358] on span "Book Free Consult Now" at bounding box center [741, 353] width 149 height 19
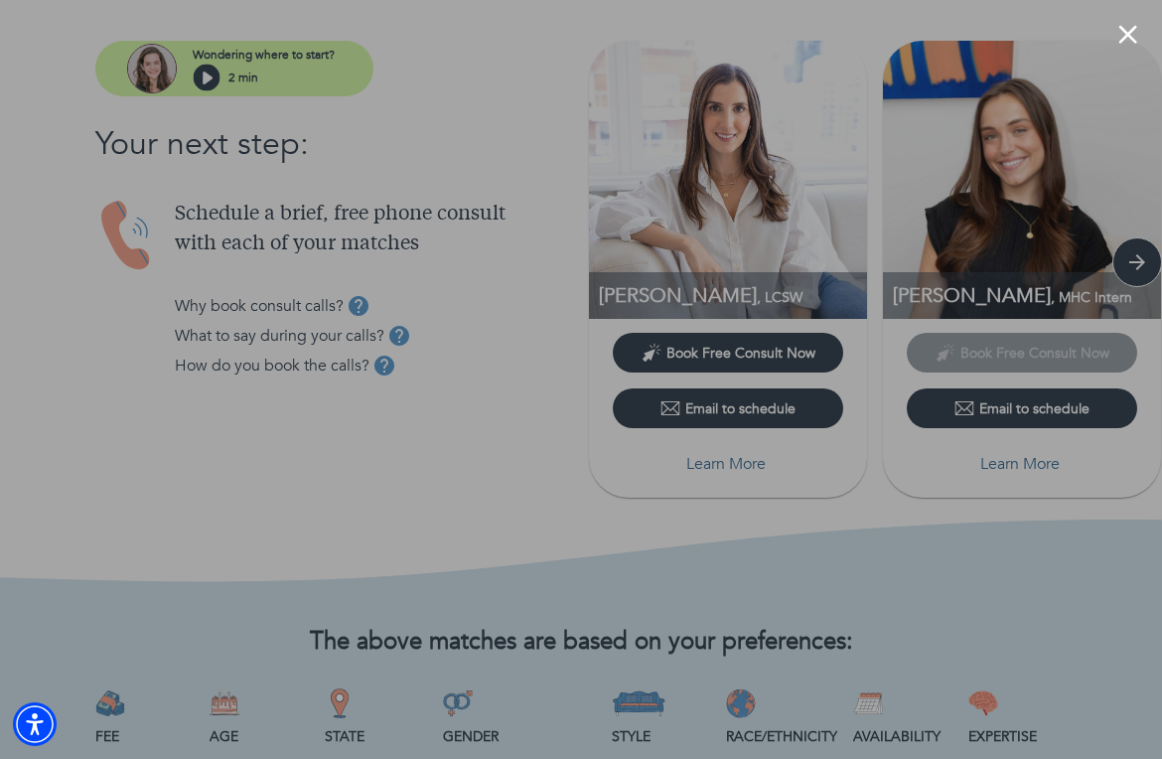
click at [979, 29] on button "Close modal" at bounding box center [1128, 34] width 19 height 19
